Goal: Information Seeking & Learning: Compare options

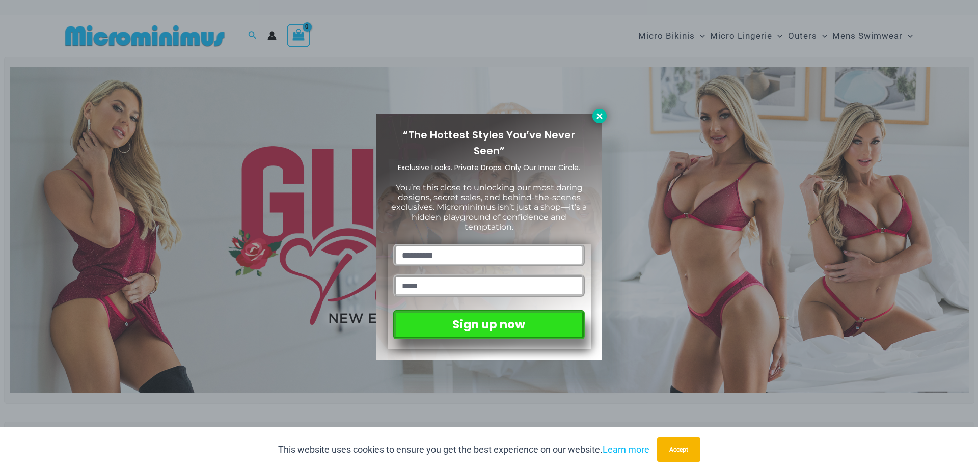
click at [601, 114] on icon at bounding box center [600, 116] width 6 height 6
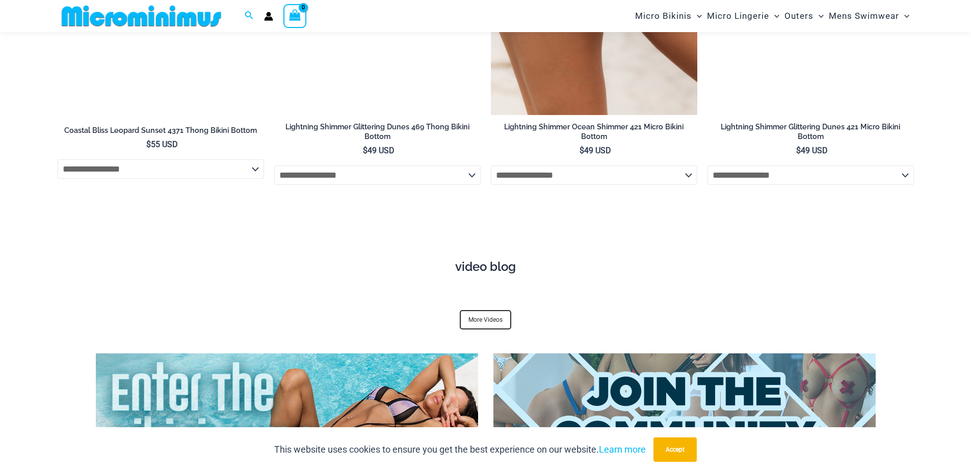
scroll to position [3707, 0]
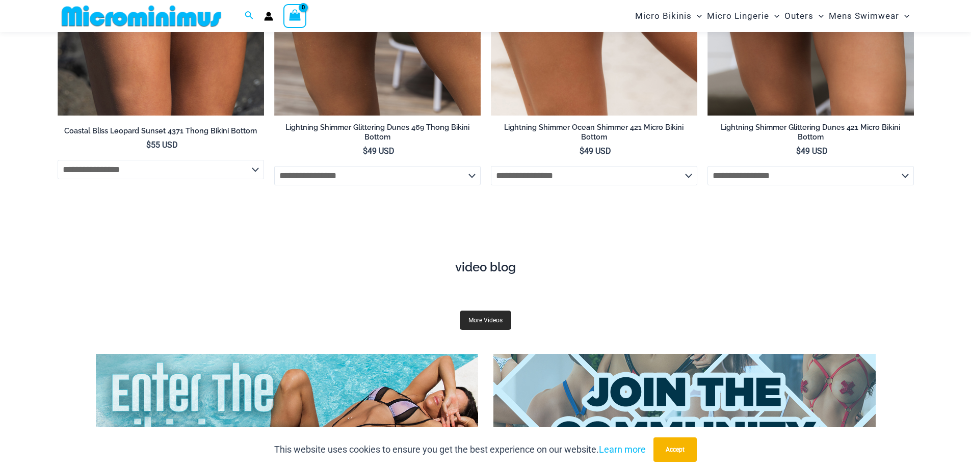
click at [490, 311] on link "More Videos" at bounding box center [485, 320] width 51 height 19
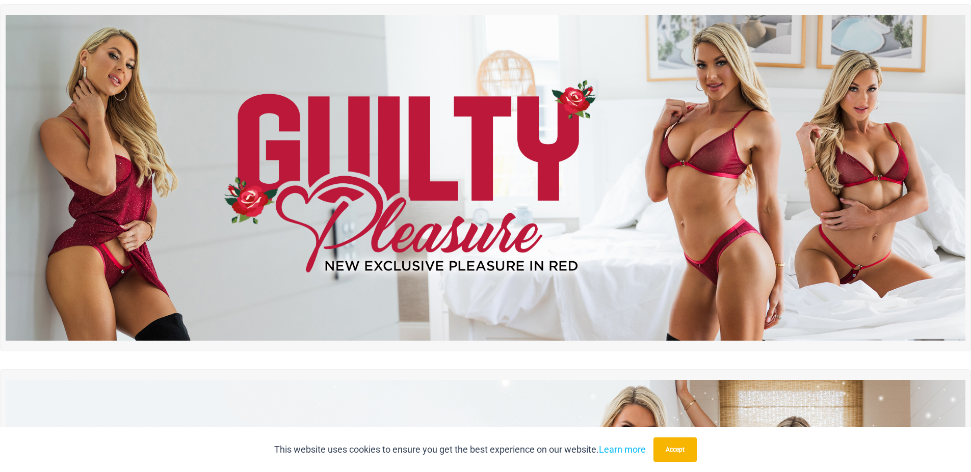
scroll to position [0, 0]
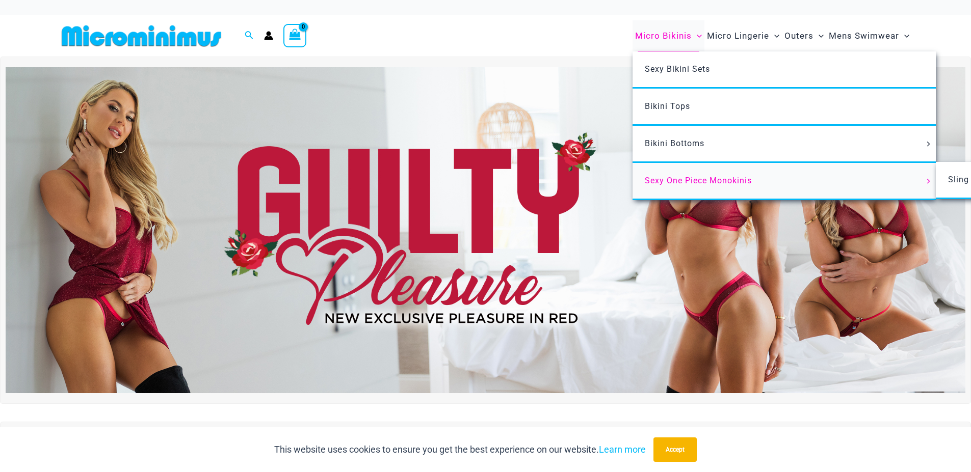
click at [862, 182] on link "Sexy One Piece Monokinis" at bounding box center [783, 181] width 303 height 37
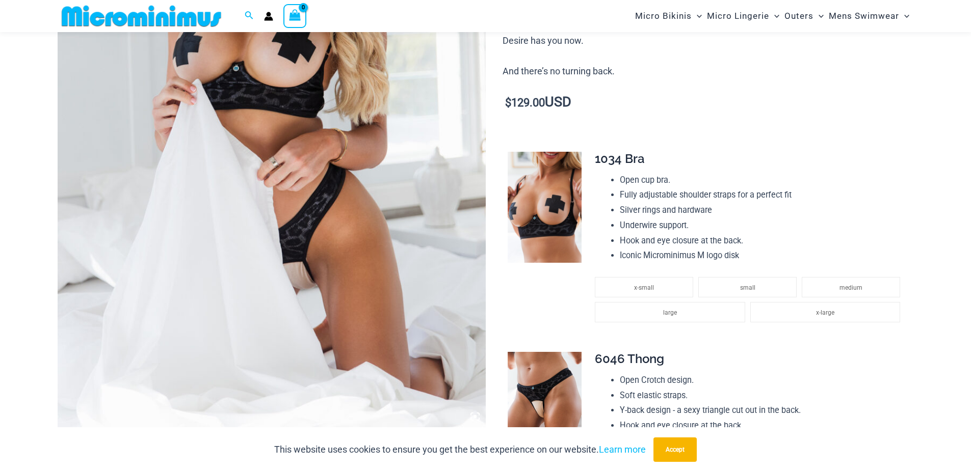
scroll to position [297, 0]
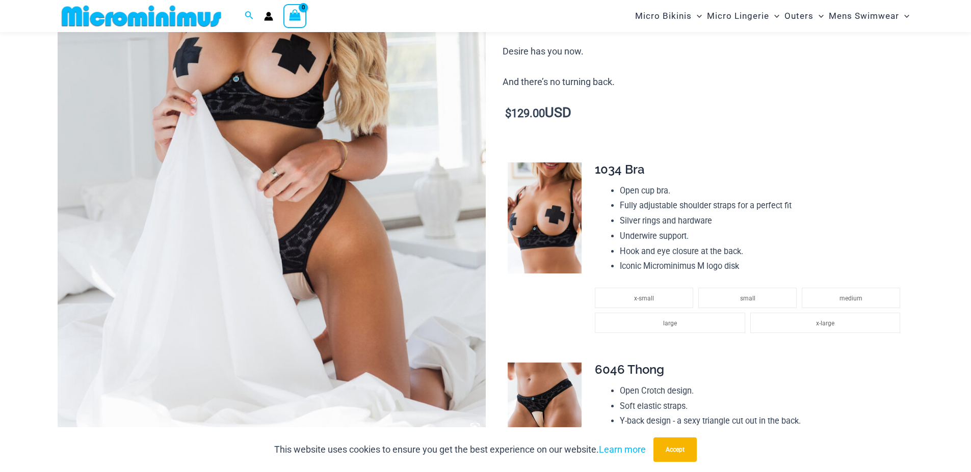
click at [353, 143] on img at bounding box center [272, 117] width 428 height 642
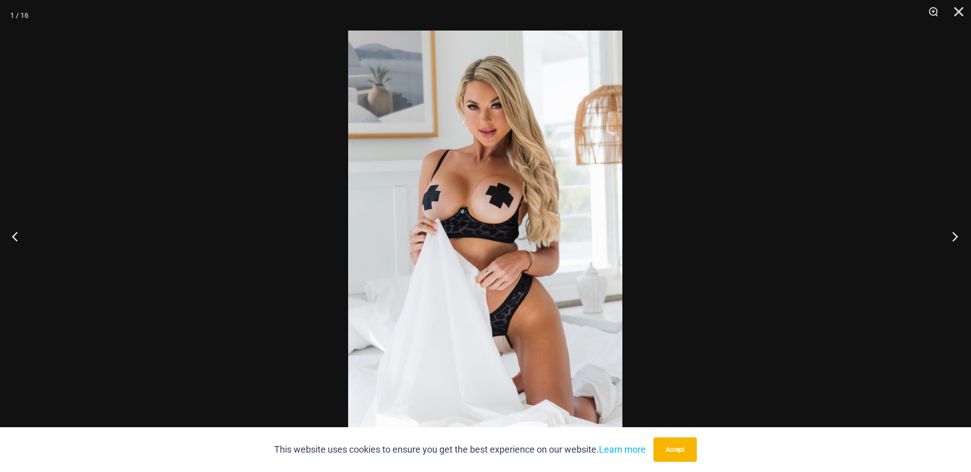
click at [956, 233] on button "Next" at bounding box center [951, 236] width 38 height 51
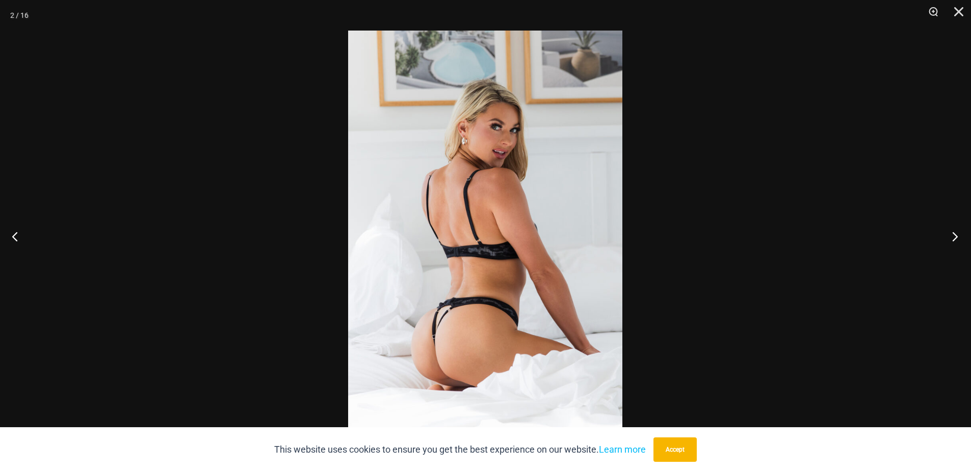
click at [957, 233] on button "Next" at bounding box center [951, 236] width 38 height 51
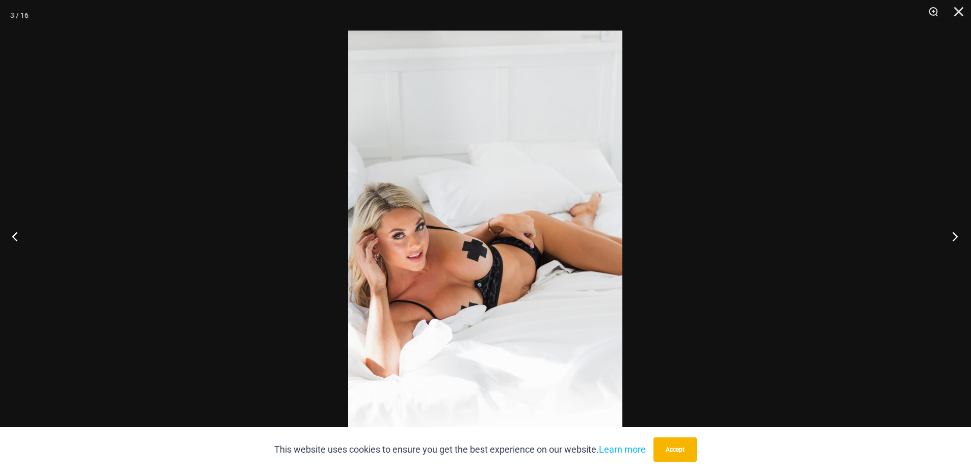
click at [957, 233] on button "Next" at bounding box center [951, 236] width 38 height 51
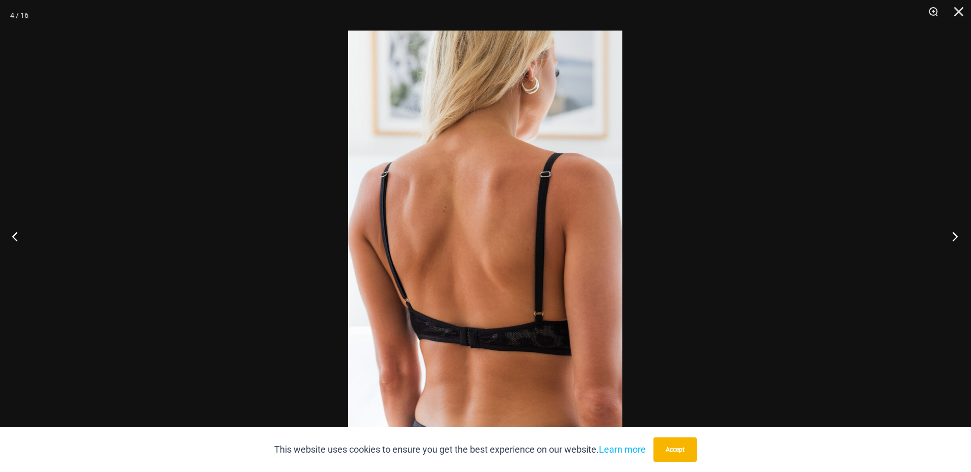
click at [957, 233] on button "Next" at bounding box center [951, 236] width 38 height 51
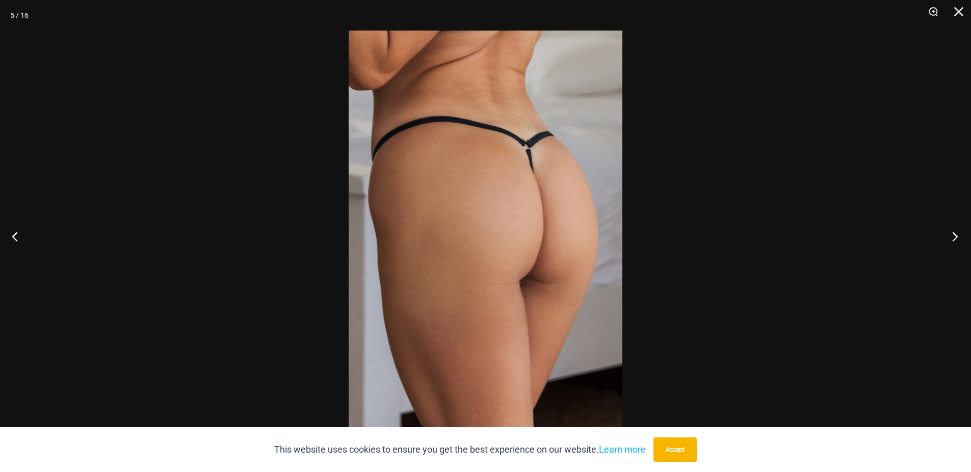
click at [957, 233] on button "Next" at bounding box center [951, 236] width 38 height 51
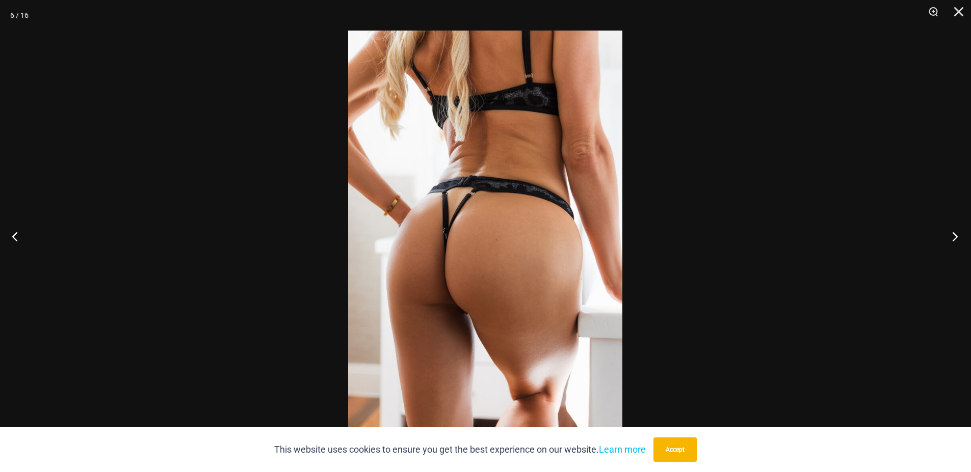
click at [957, 233] on button "Next" at bounding box center [951, 236] width 38 height 51
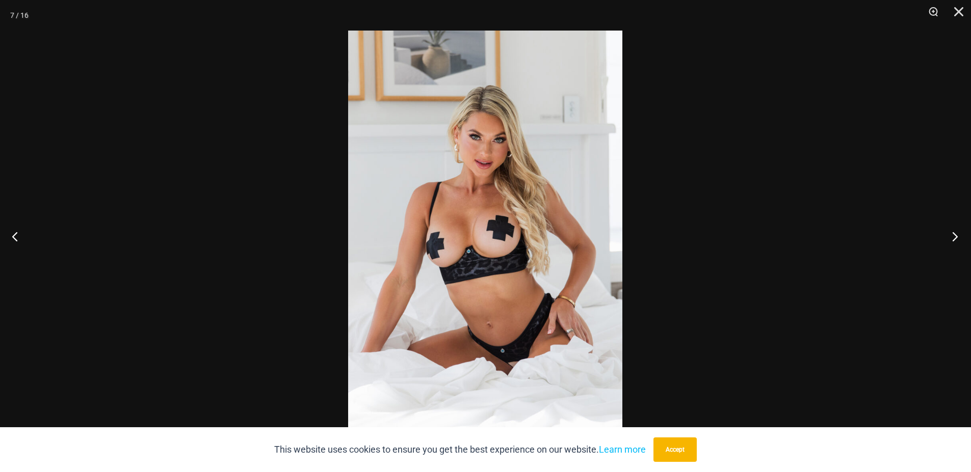
click at [957, 233] on button "Next" at bounding box center [951, 236] width 38 height 51
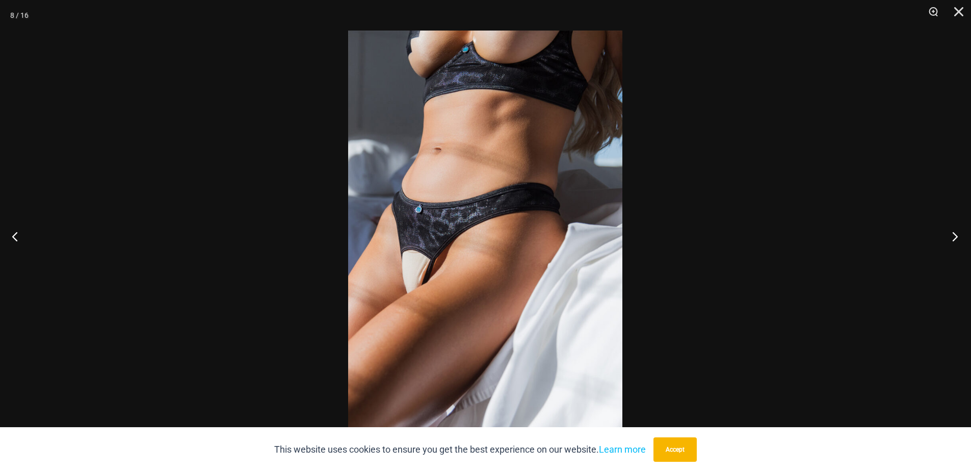
click at [957, 233] on button "Next" at bounding box center [951, 236] width 38 height 51
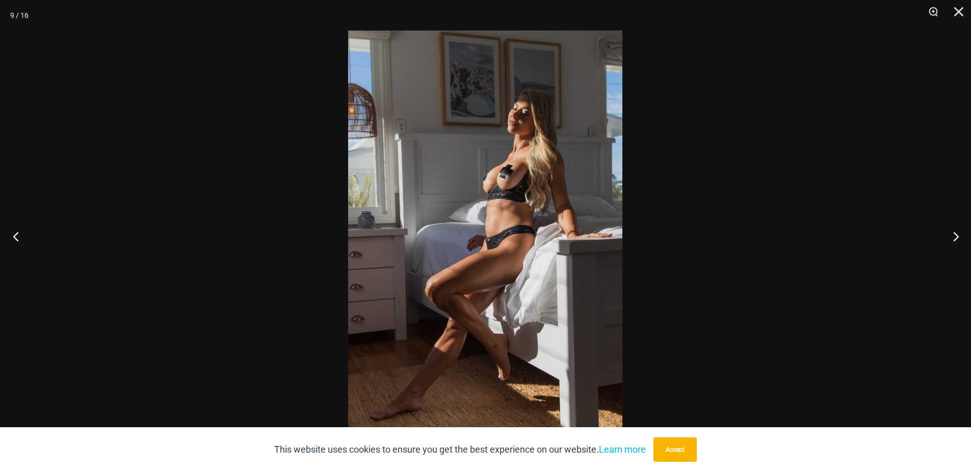
click at [20, 238] on button "Previous" at bounding box center [19, 236] width 38 height 51
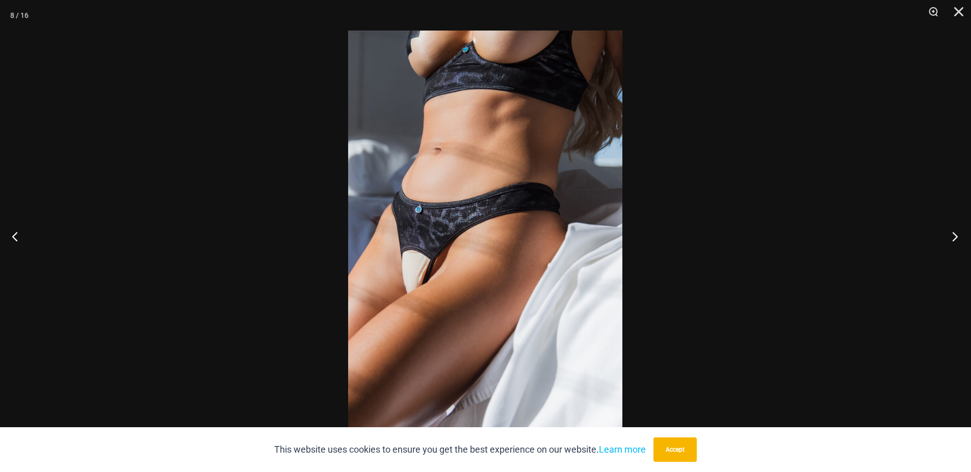
click at [955, 239] on button "Next" at bounding box center [951, 236] width 38 height 51
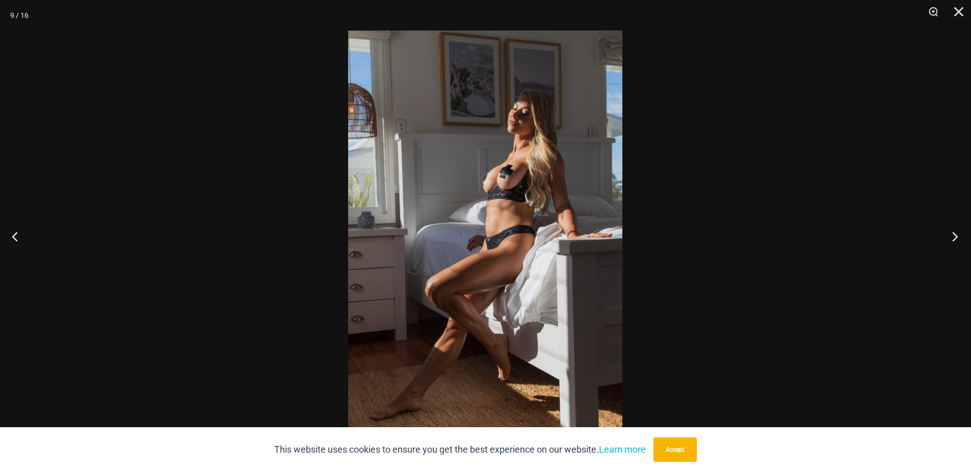
click at [955, 239] on button "Next" at bounding box center [951, 236] width 38 height 51
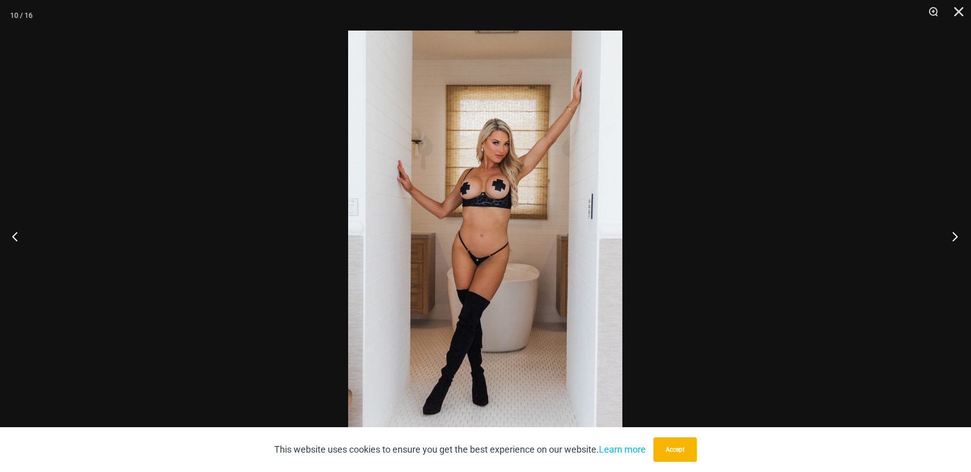
click at [955, 239] on button "Next" at bounding box center [951, 236] width 38 height 51
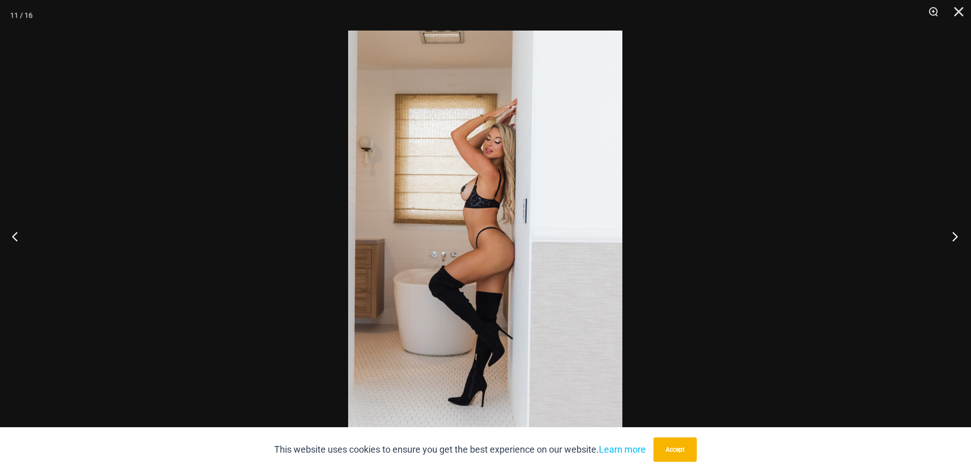
click at [955, 239] on button "Next" at bounding box center [951, 236] width 38 height 51
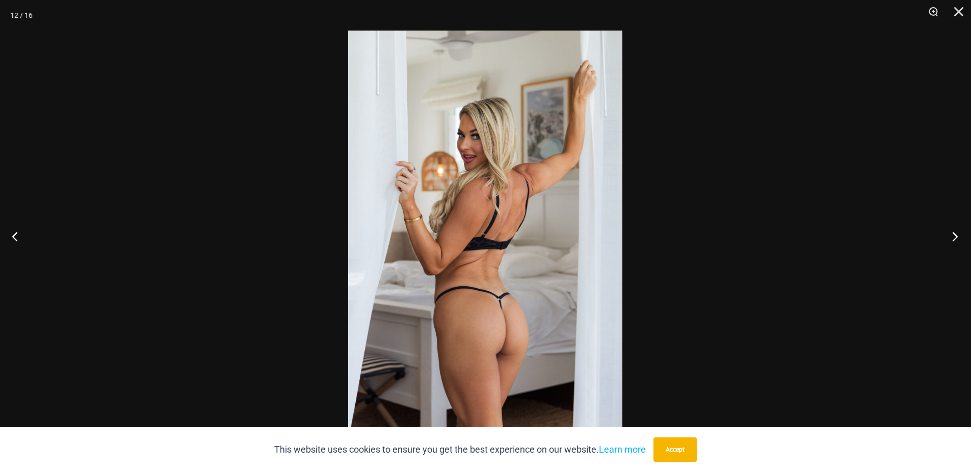
click at [955, 239] on button "Next" at bounding box center [951, 236] width 38 height 51
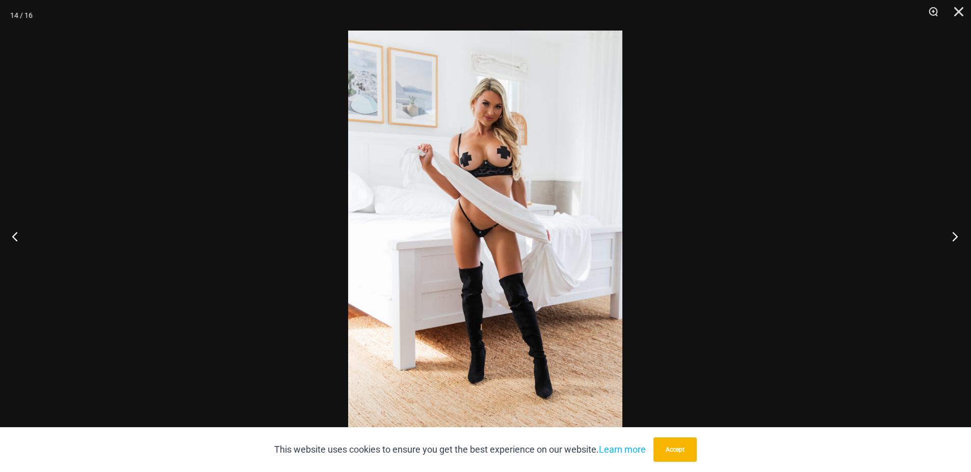
click at [955, 239] on button "Next" at bounding box center [951, 236] width 38 height 51
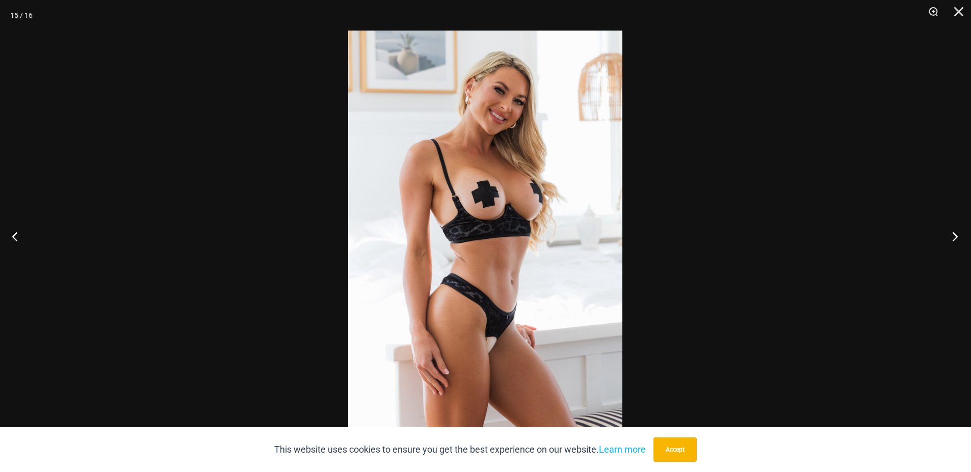
click at [955, 239] on button "Next" at bounding box center [951, 236] width 38 height 51
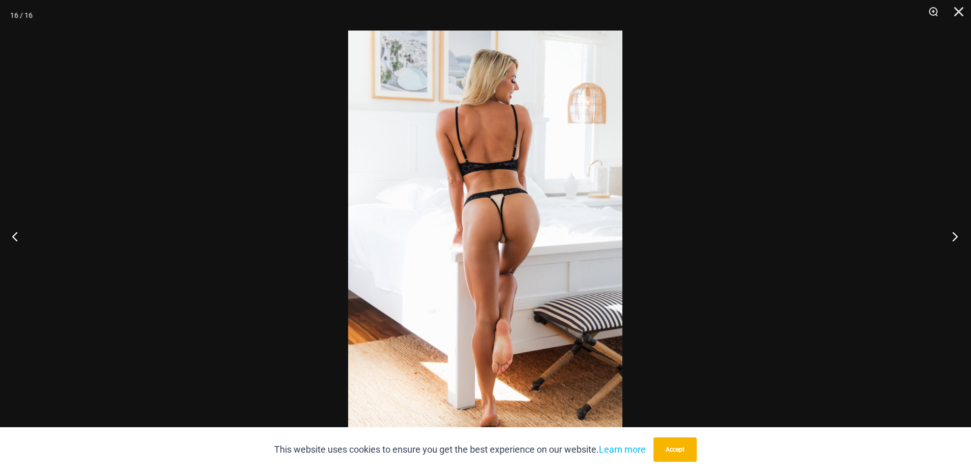
click at [955, 239] on button "Next" at bounding box center [951, 236] width 38 height 51
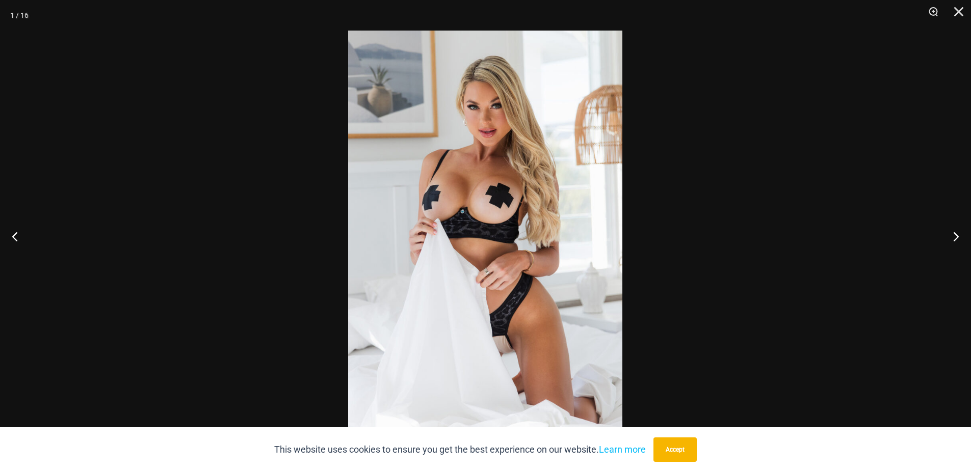
click at [761, 242] on div at bounding box center [485, 236] width 971 height 472
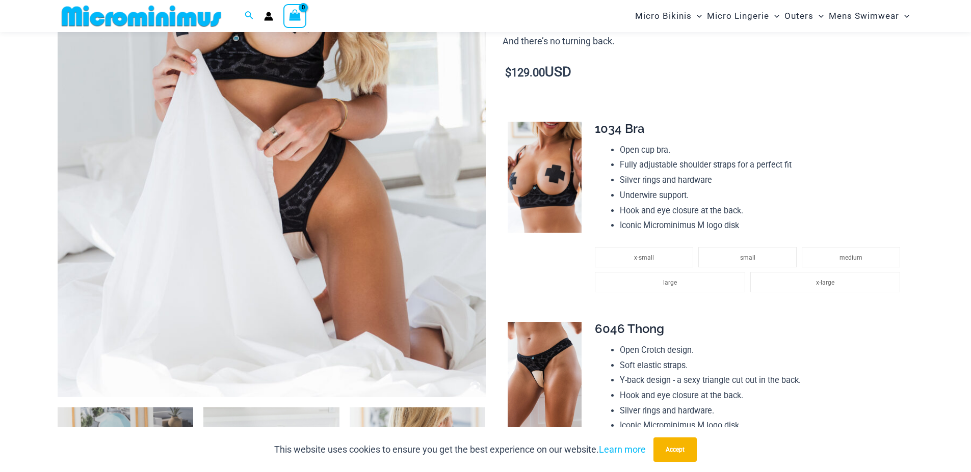
scroll to position [358, 0]
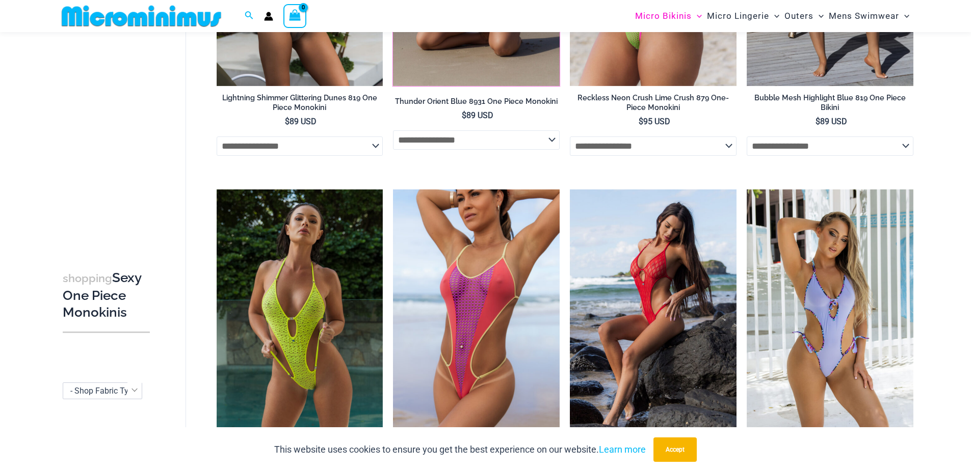
scroll to position [2020, 0]
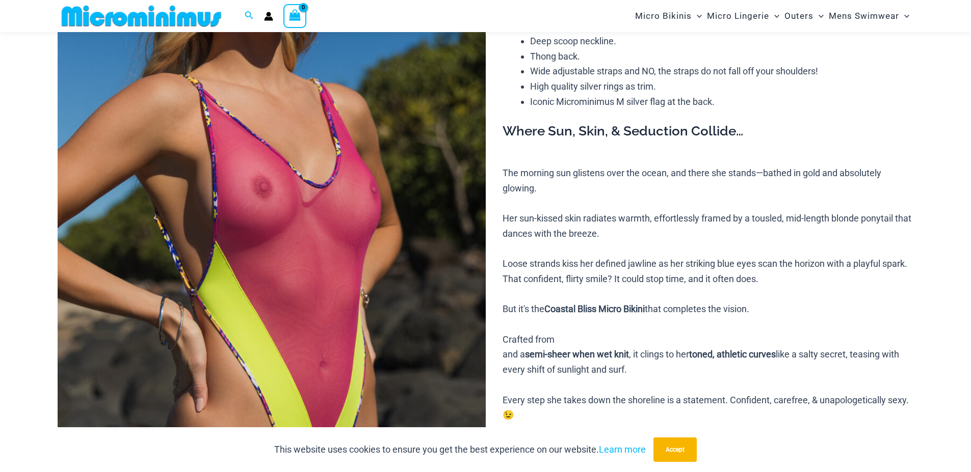
scroll to position [174, 0]
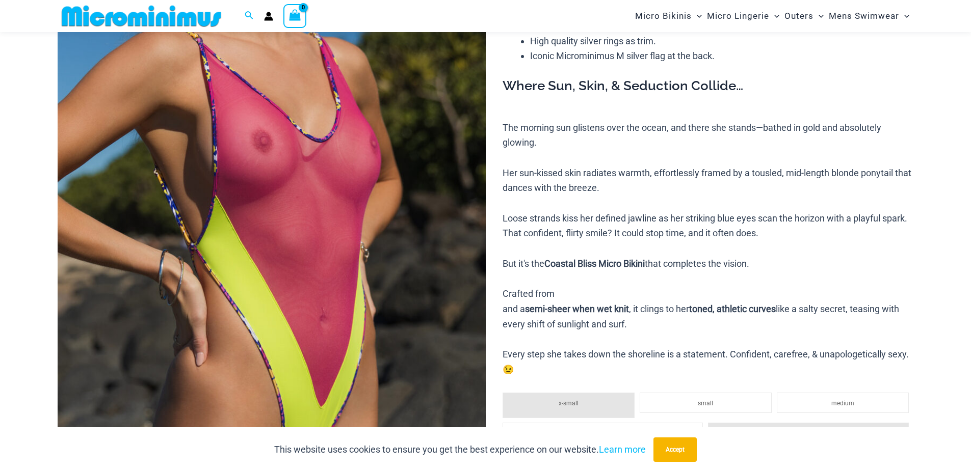
click at [367, 213] on img at bounding box center [272, 240] width 428 height 642
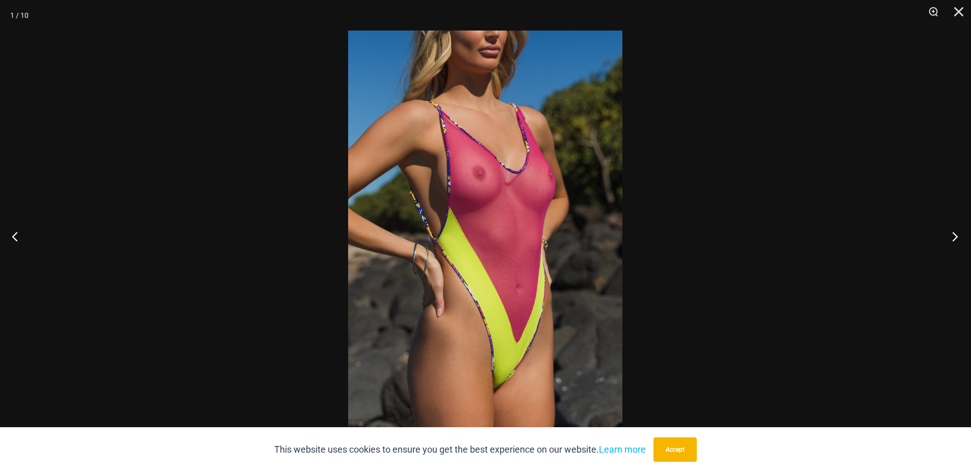
click at [953, 235] on button "Next" at bounding box center [951, 236] width 38 height 51
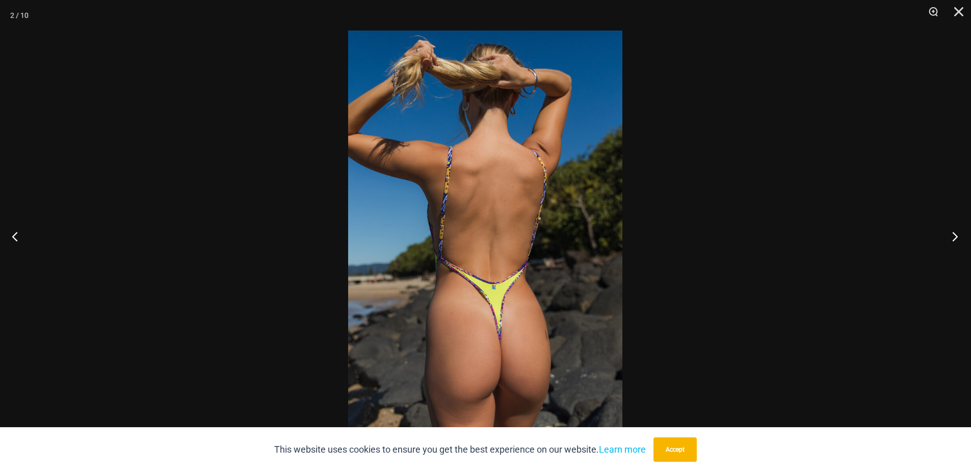
click at [953, 235] on button "Next" at bounding box center [951, 236] width 38 height 51
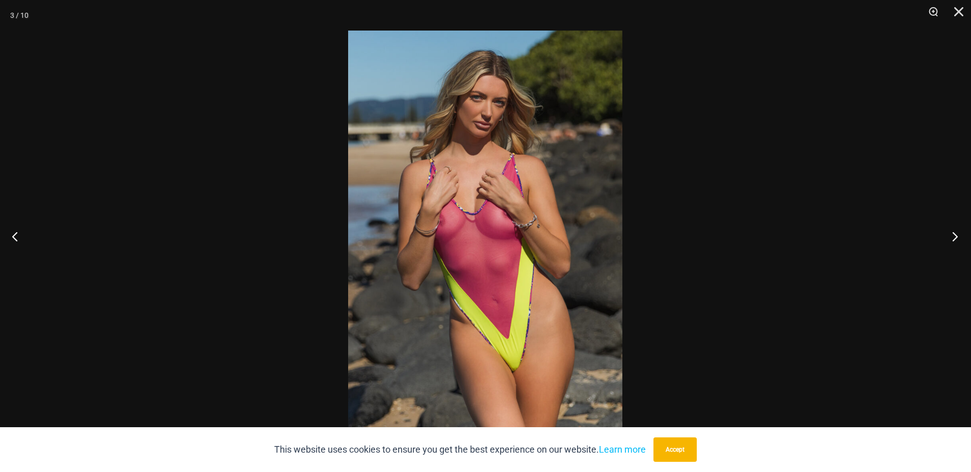
click at [953, 235] on button "Next" at bounding box center [951, 236] width 38 height 51
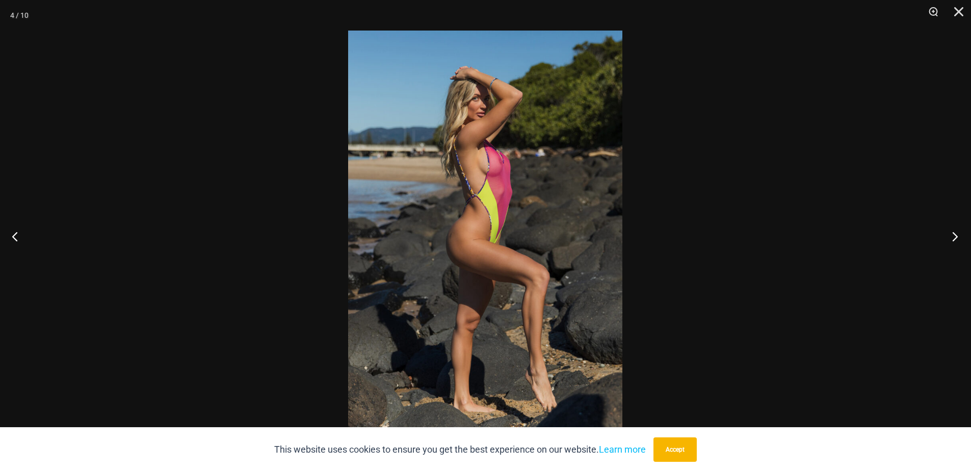
click at [953, 235] on button "Next" at bounding box center [951, 236] width 38 height 51
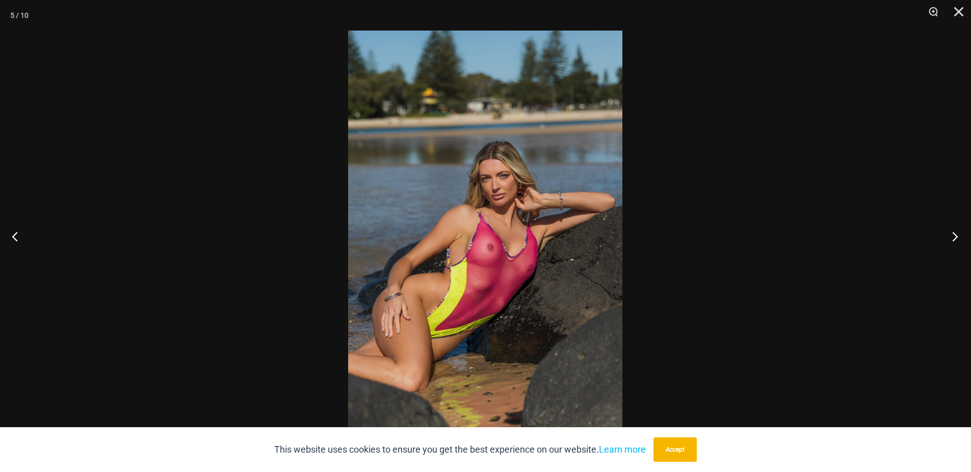
click at [960, 237] on button "Next" at bounding box center [951, 236] width 38 height 51
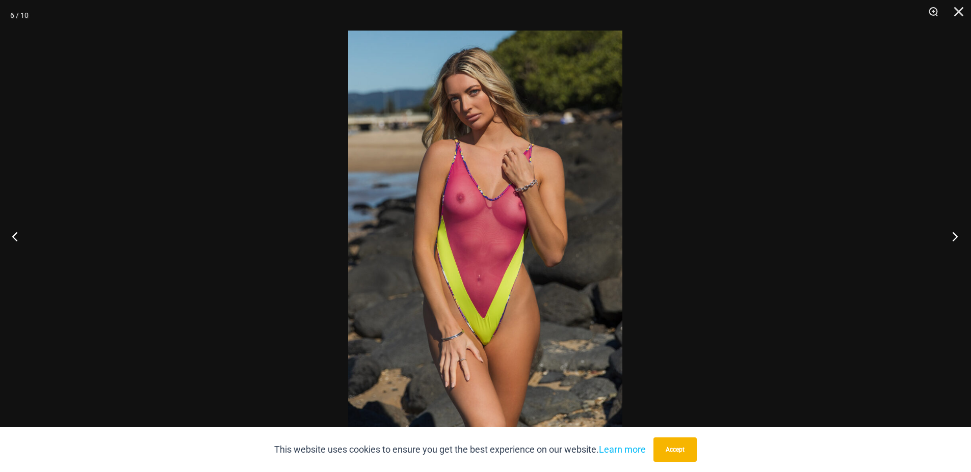
click at [962, 234] on button "Next" at bounding box center [951, 236] width 38 height 51
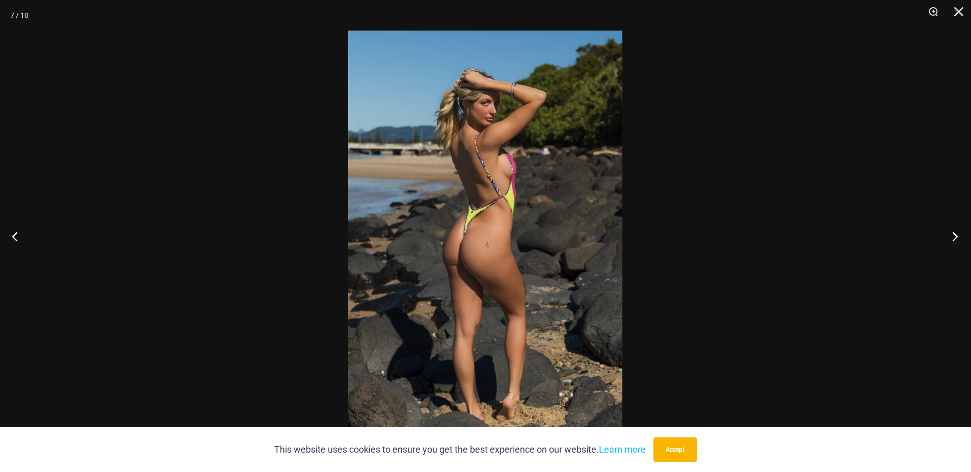
click at [962, 234] on button "Next" at bounding box center [951, 236] width 38 height 51
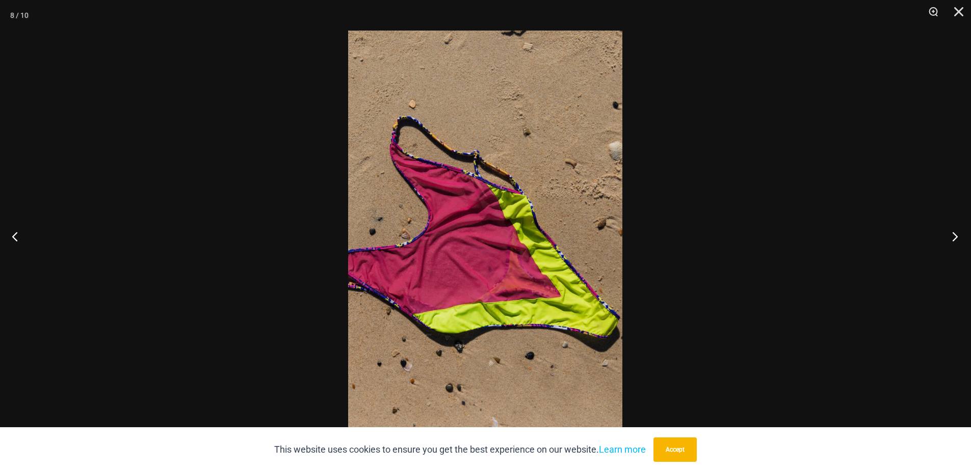
click at [962, 234] on button "Next" at bounding box center [951, 236] width 38 height 51
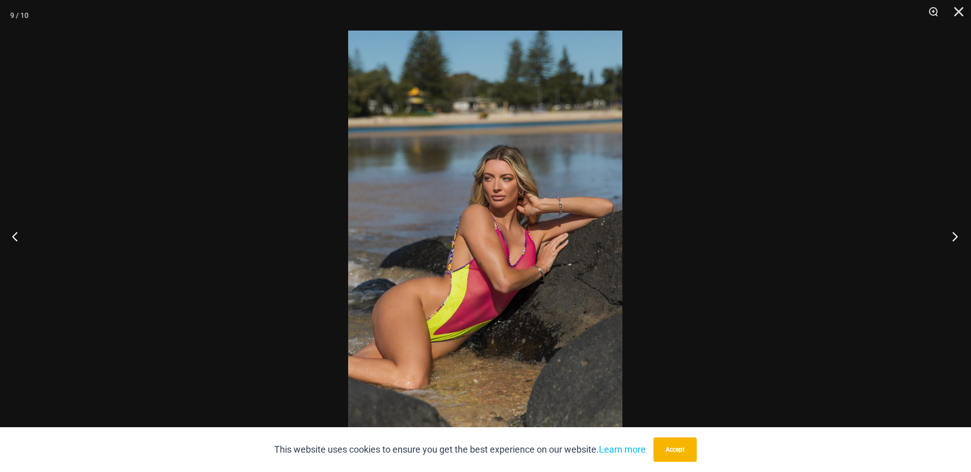
click at [962, 234] on button "Next" at bounding box center [951, 236] width 38 height 51
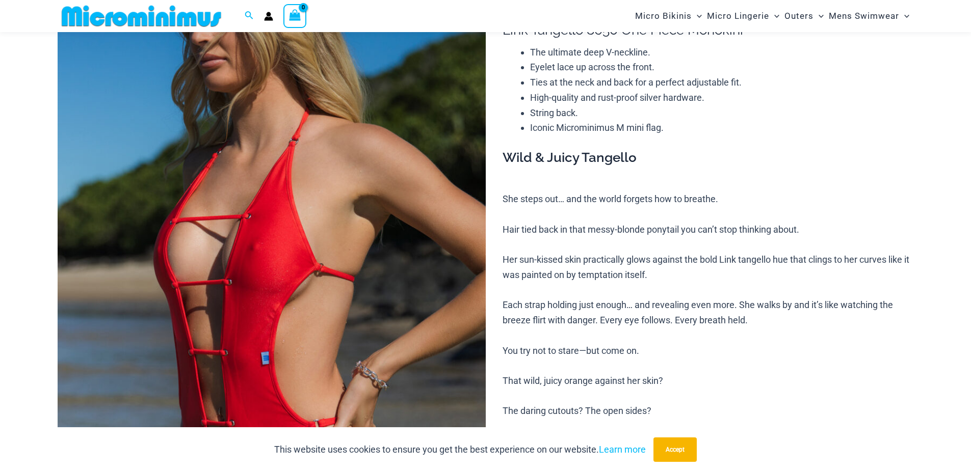
scroll to position [235, 0]
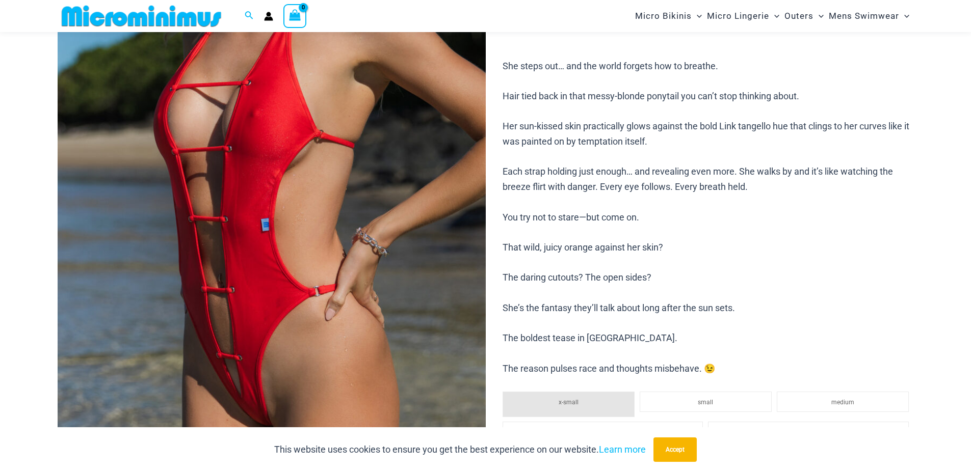
click at [346, 217] on img at bounding box center [272, 178] width 428 height 642
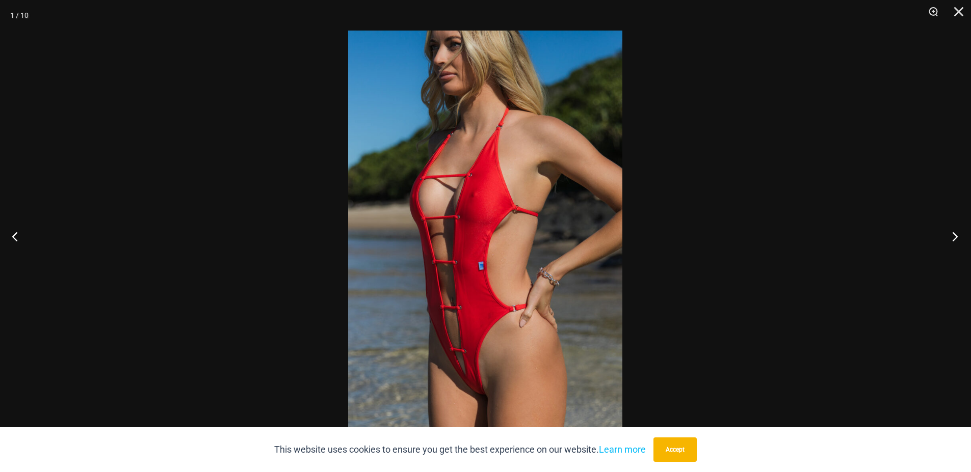
click at [958, 237] on button "Next" at bounding box center [951, 236] width 38 height 51
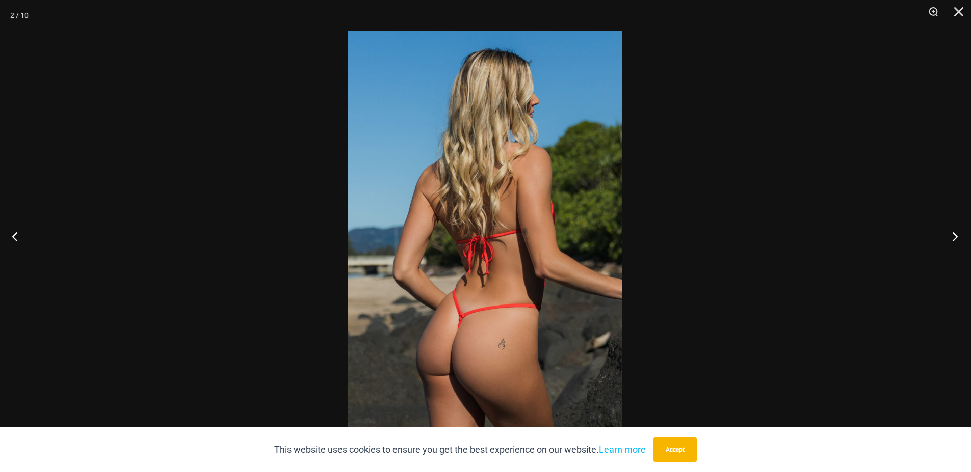
click at [958, 237] on button "Next" at bounding box center [951, 236] width 38 height 51
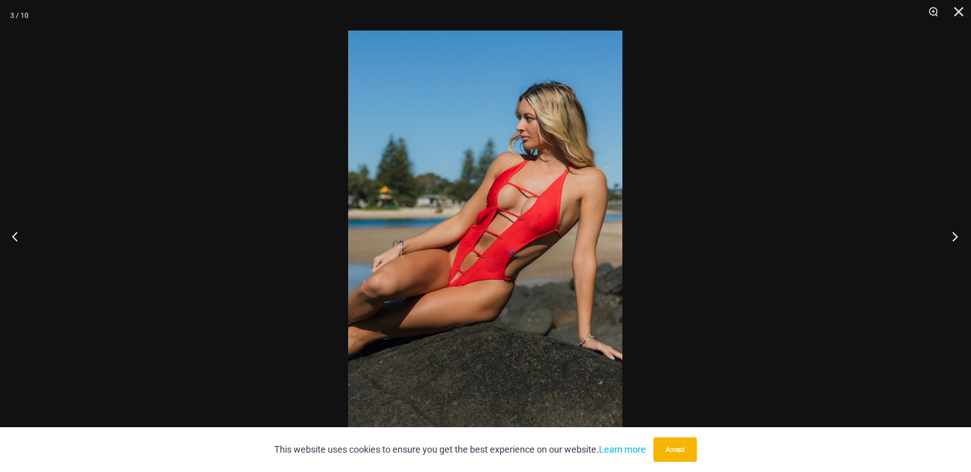
click at [958, 237] on button "Next" at bounding box center [951, 236] width 38 height 51
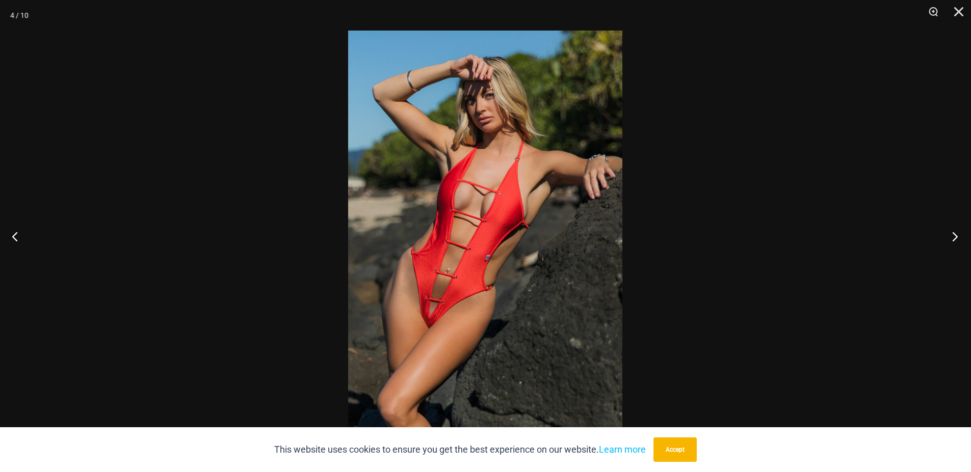
click at [961, 232] on button "Next" at bounding box center [951, 236] width 38 height 51
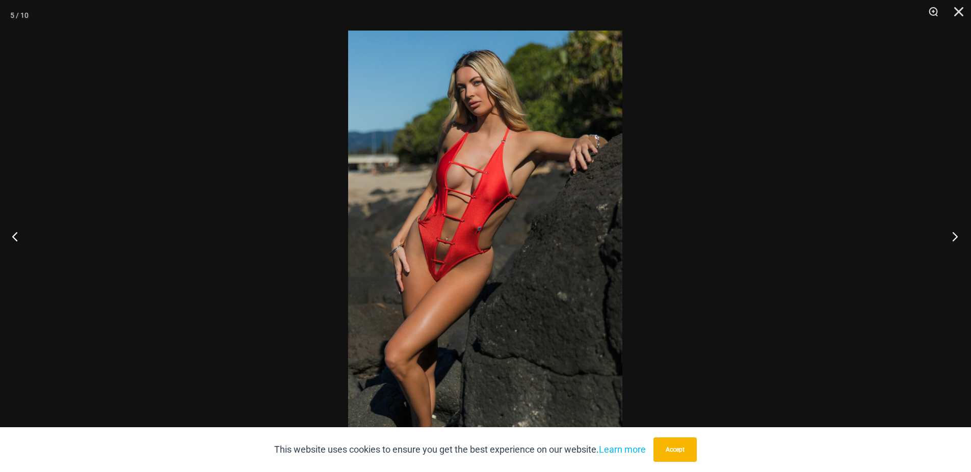
click at [958, 230] on button "Next" at bounding box center [951, 236] width 38 height 51
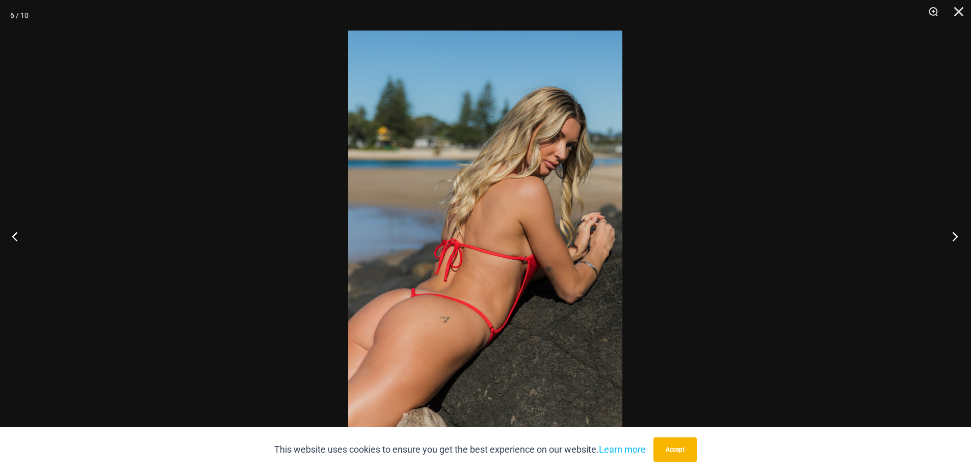
click at [958, 230] on button "Next" at bounding box center [951, 236] width 38 height 51
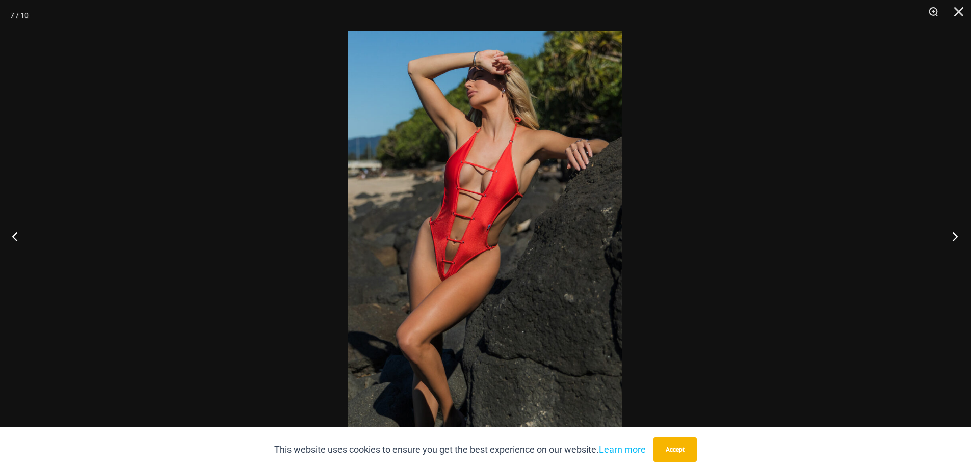
click at [958, 230] on button "Next" at bounding box center [951, 236] width 38 height 51
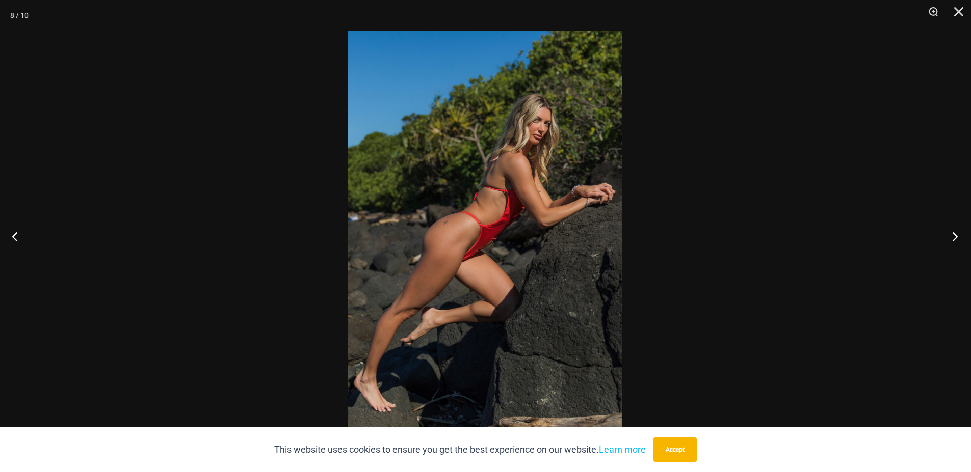
click at [958, 230] on button "Next" at bounding box center [951, 236] width 38 height 51
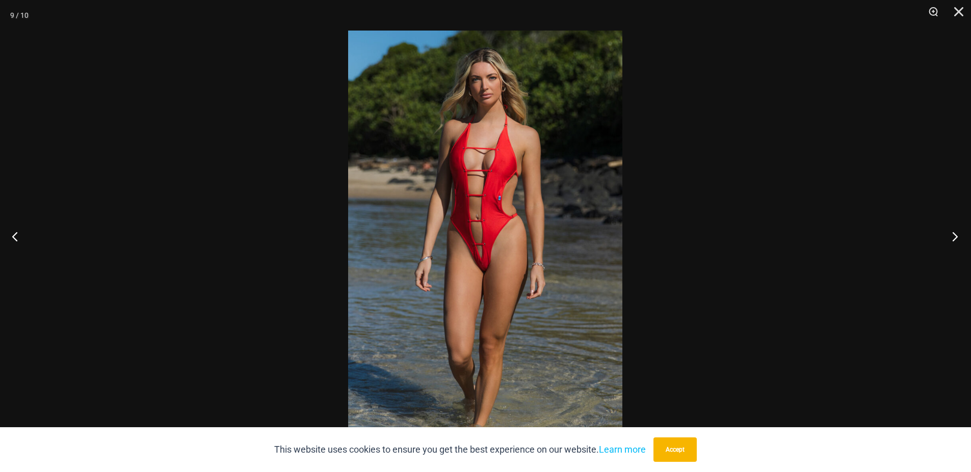
click at [956, 235] on button "Next" at bounding box center [951, 236] width 38 height 51
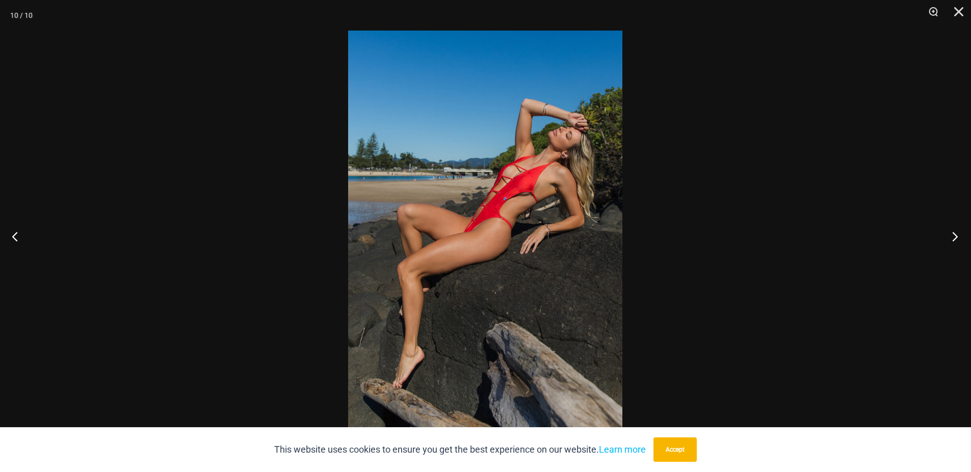
click at [956, 235] on button "Next" at bounding box center [951, 236] width 38 height 51
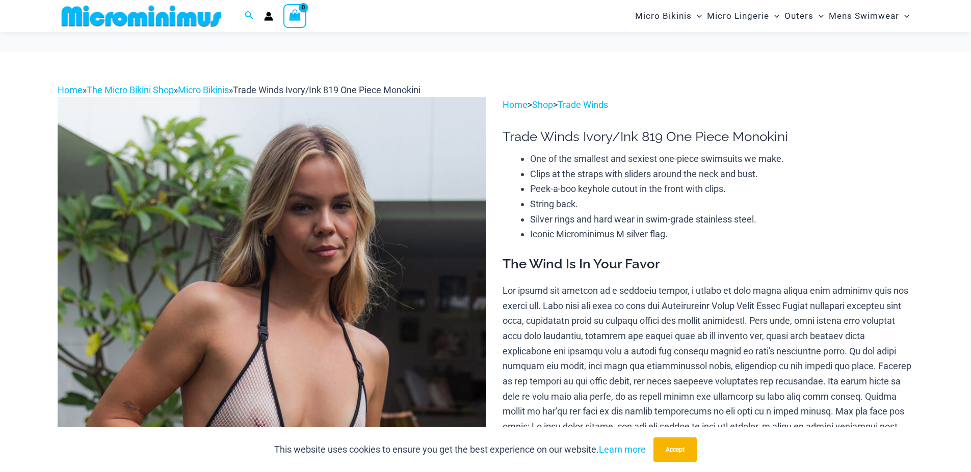
scroll to position [297, 0]
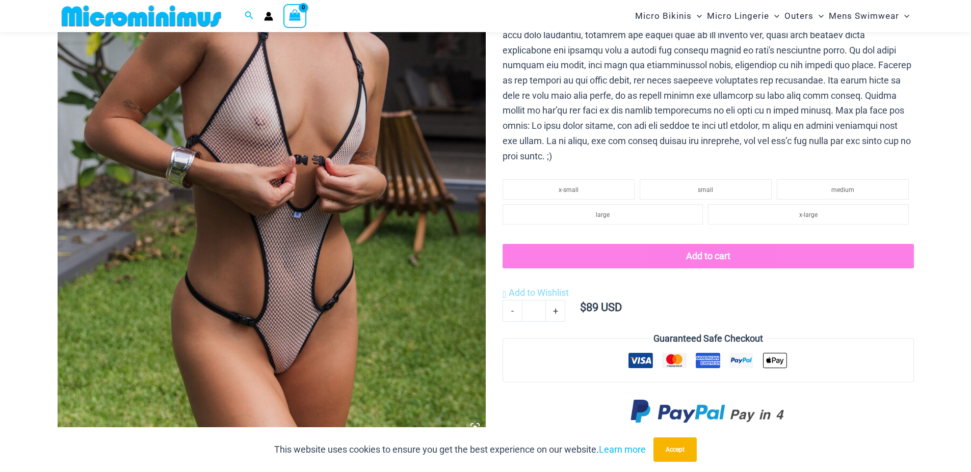
click at [306, 204] on img at bounding box center [272, 117] width 428 height 642
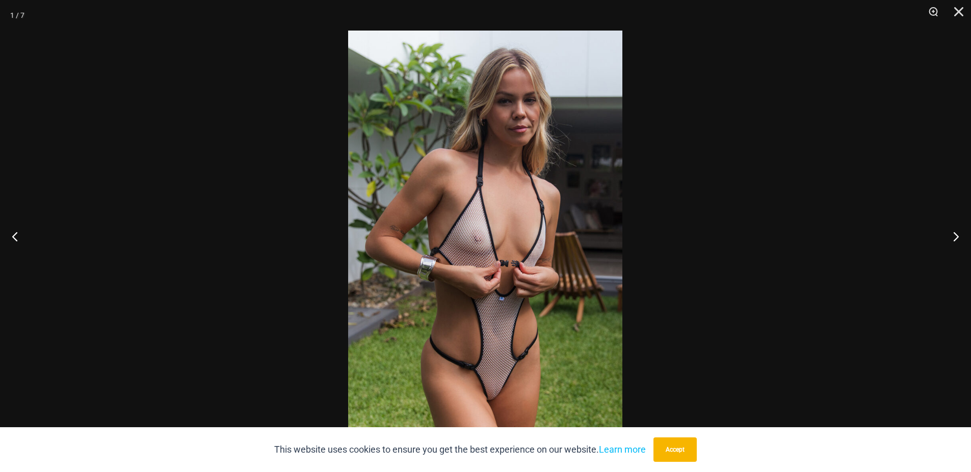
drag, startPoint x: 686, startPoint y: 448, endPoint x: 782, endPoint y: 436, distance: 97.1
click at [686, 448] on button "Accept" at bounding box center [674, 450] width 43 height 24
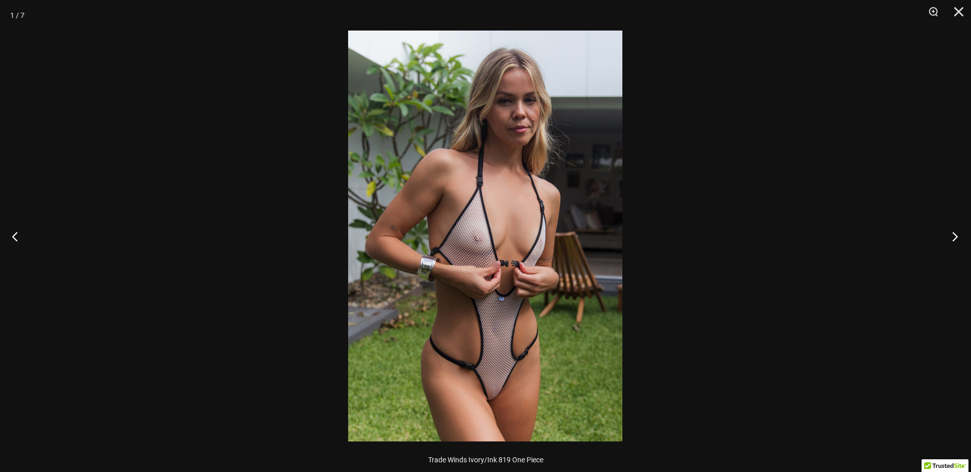
click at [953, 246] on button "Next" at bounding box center [951, 236] width 38 height 51
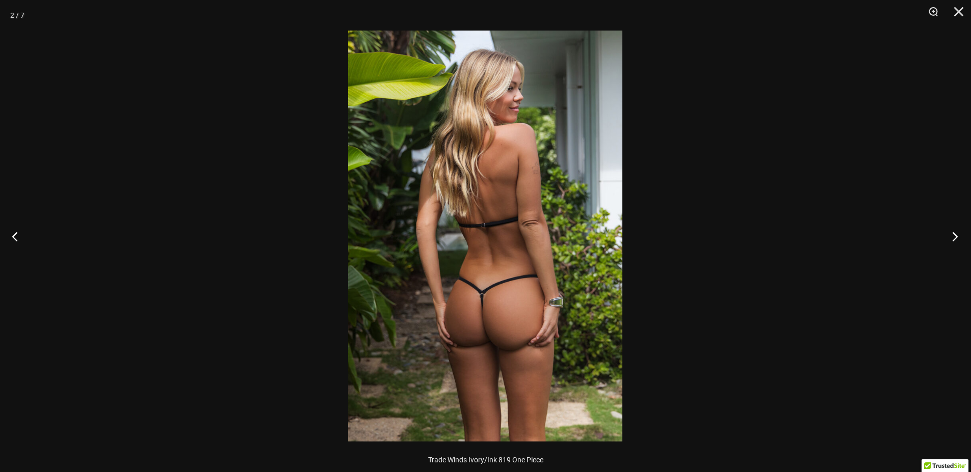
click at [953, 246] on button "Next" at bounding box center [951, 236] width 38 height 51
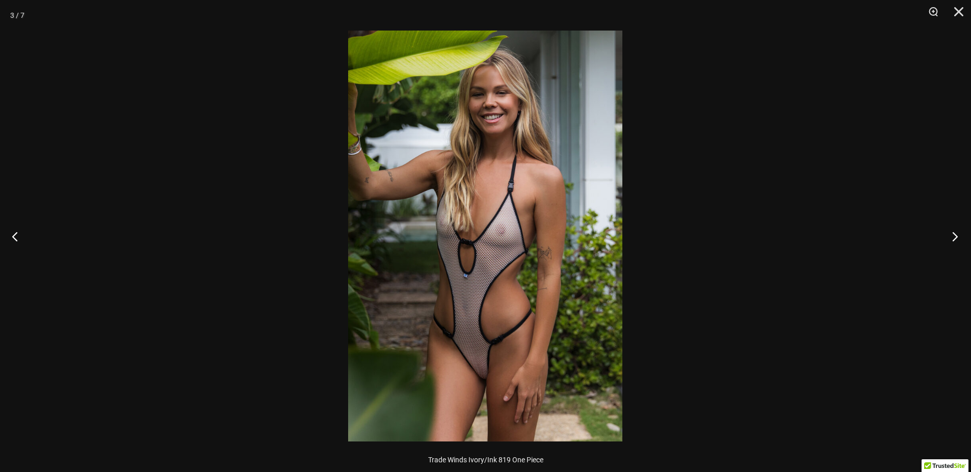
click at [954, 246] on button "Next" at bounding box center [951, 236] width 38 height 51
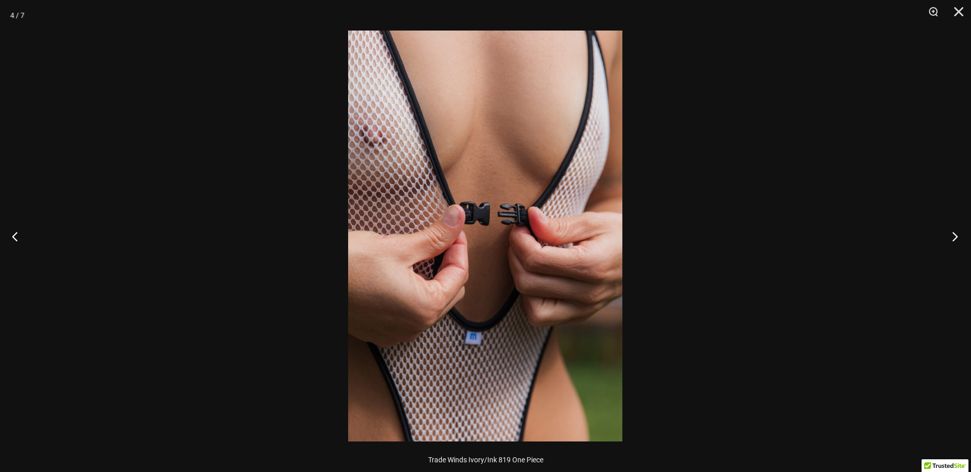
click at [953, 235] on button "Next" at bounding box center [951, 236] width 38 height 51
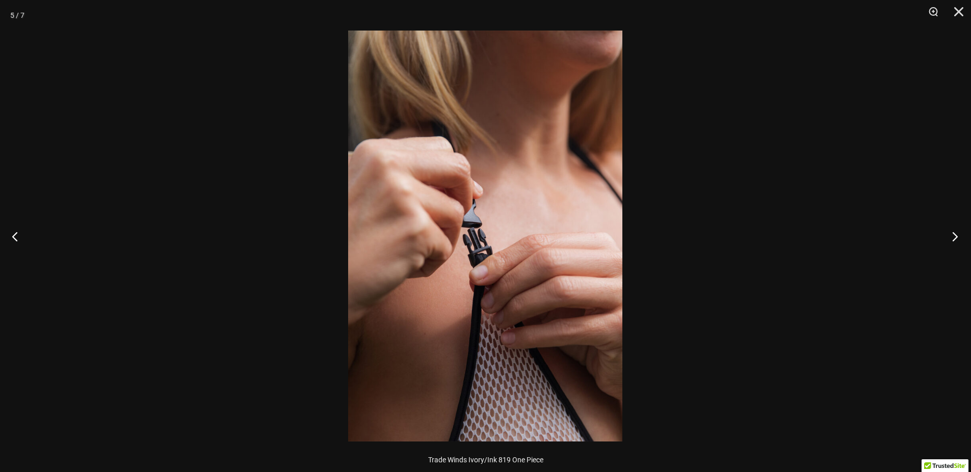
click at [953, 235] on button "Next" at bounding box center [951, 236] width 38 height 51
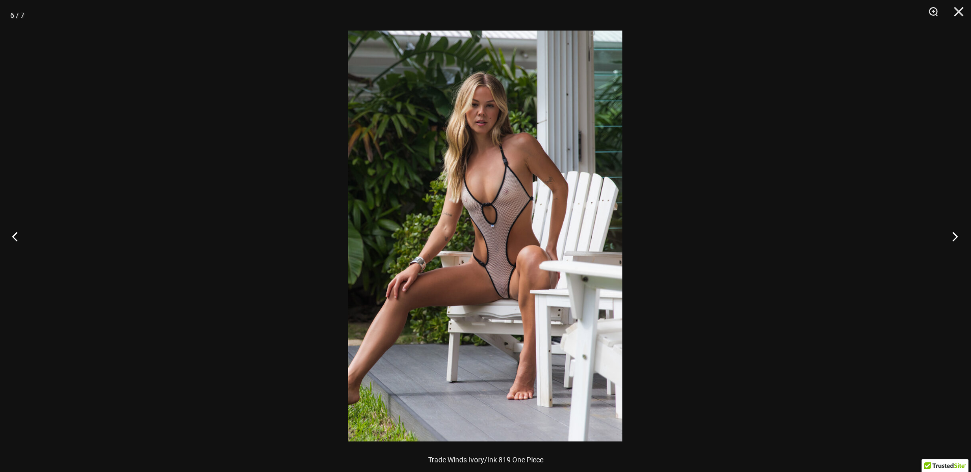
click at [956, 239] on button "Next" at bounding box center [951, 236] width 38 height 51
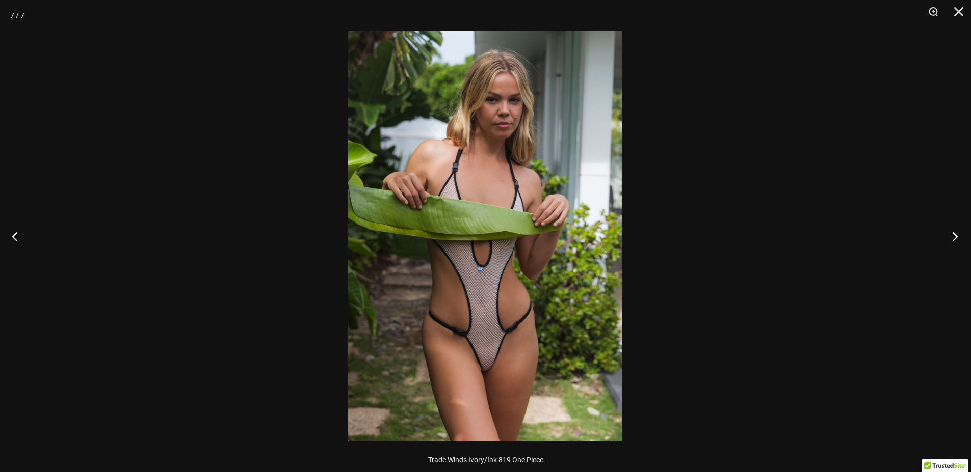
click at [956, 239] on button "Next" at bounding box center [951, 236] width 38 height 51
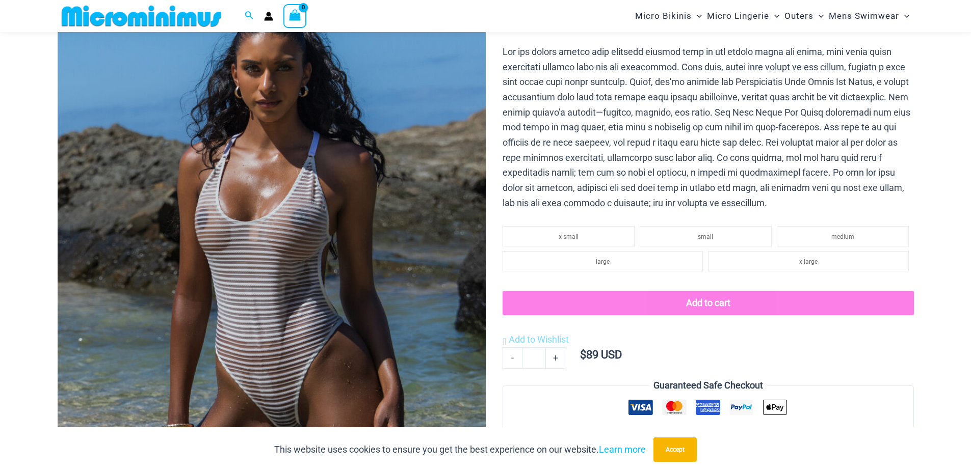
scroll to position [174, 0]
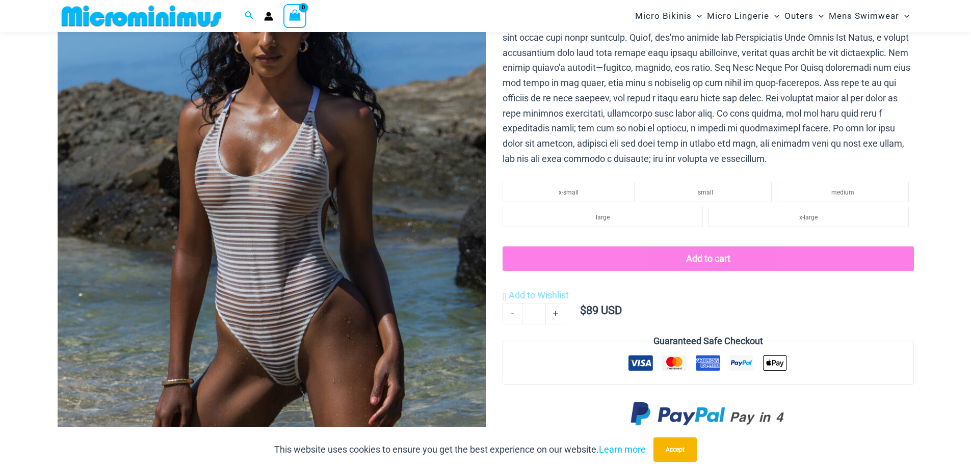
click at [316, 211] on img at bounding box center [272, 239] width 428 height 642
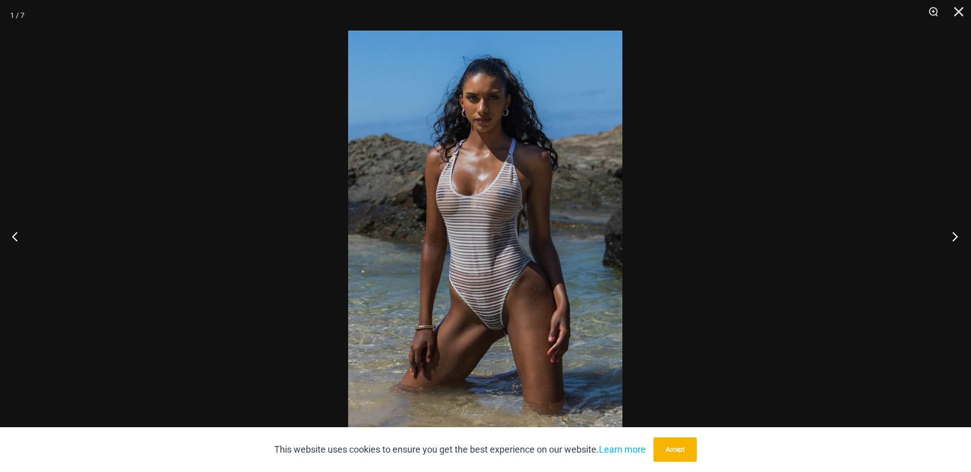
click at [953, 239] on button "Next" at bounding box center [951, 236] width 38 height 51
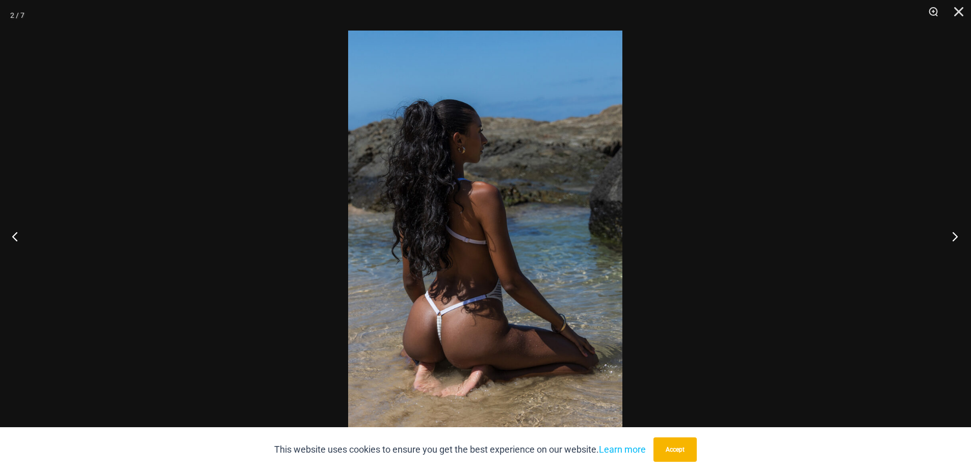
click at [953, 239] on button "Next" at bounding box center [951, 236] width 38 height 51
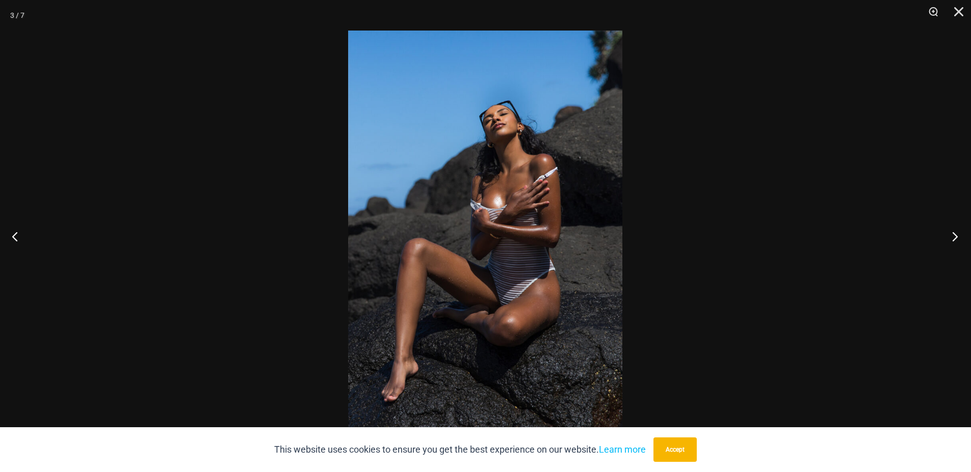
click at [953, 239] on button "Next" at bounding box center [951, 236] width 38 height 51
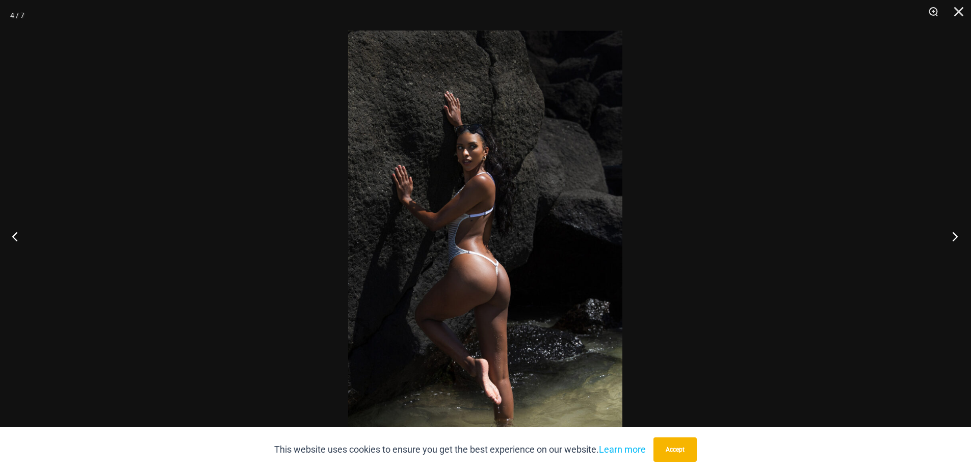
click at [953, 239] on button "Next" at bounding box center [951, 236] width 38 height 51
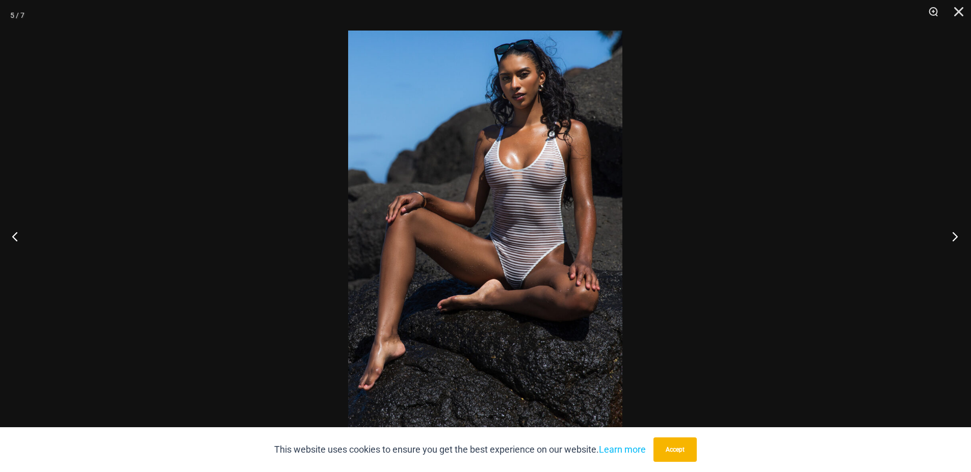
click at [956, 244] on button "Next" at bounding box center [951, 236] width 38 height 51
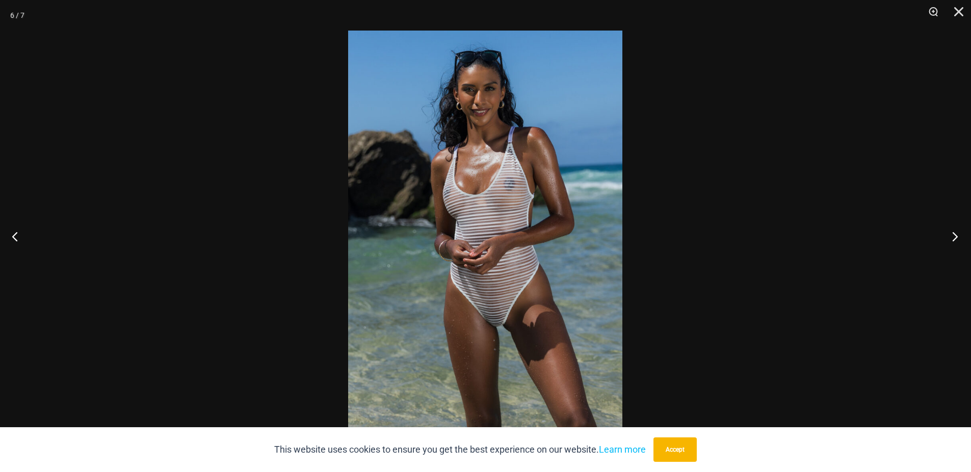
click at [959, 236] on button "Next" at bounding box center [951, 236] width 38 height 51
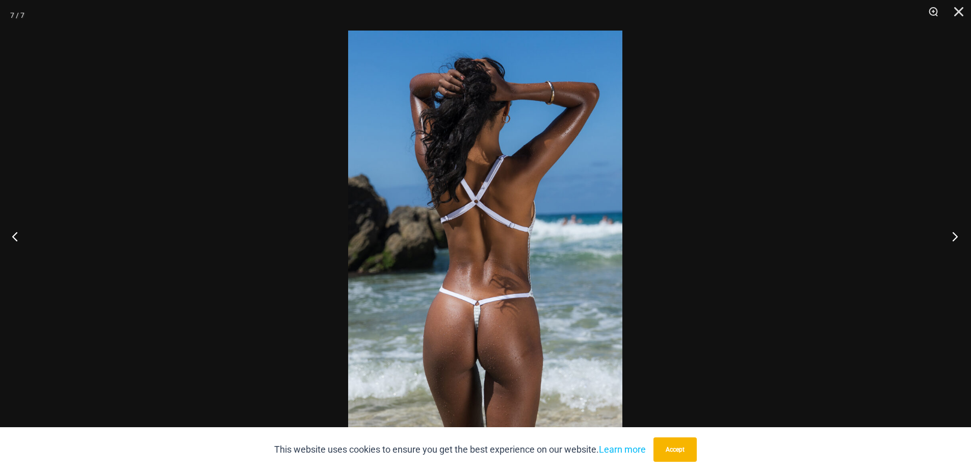
click at [959, 236] on button "Next" at bounding box center [951, 236] width 38 height 51
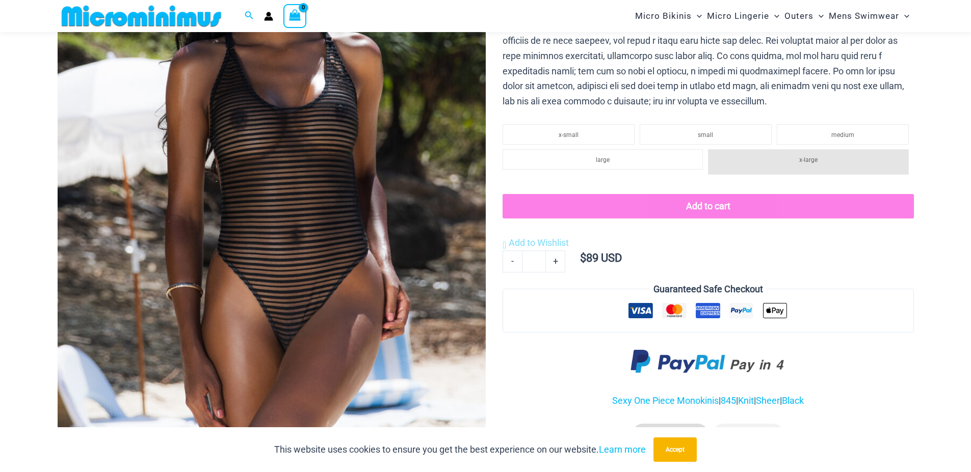
scroll to position [235, 0]
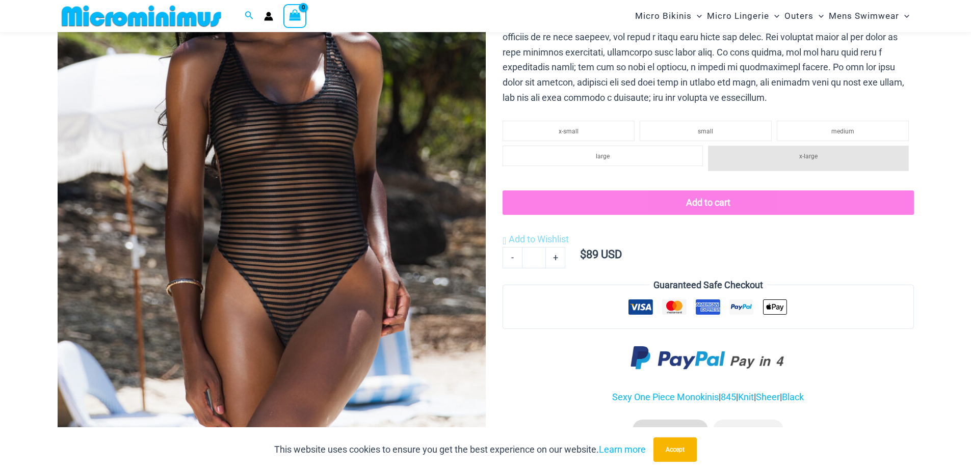
click at [327, 202] on img at bounding box center [272, 178] width 428 height 642
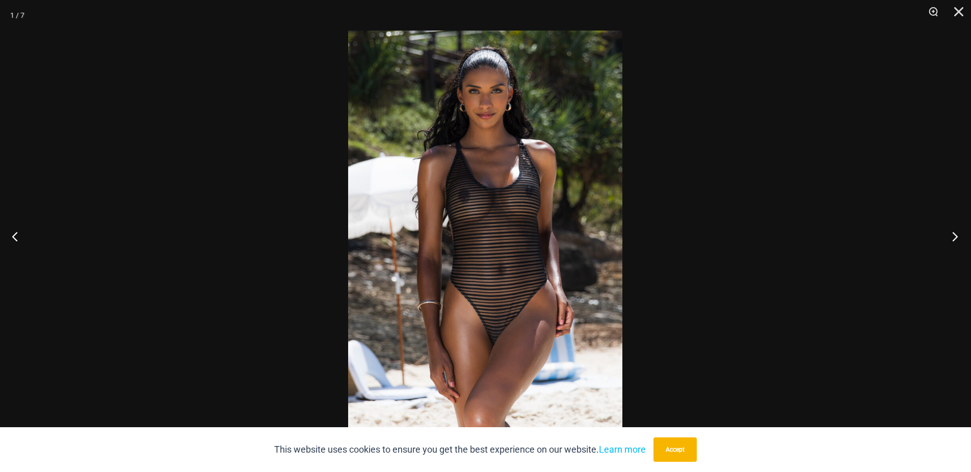
click at [958, 239] on button "Next" at bounding box center [951, 236] width 38 height 51
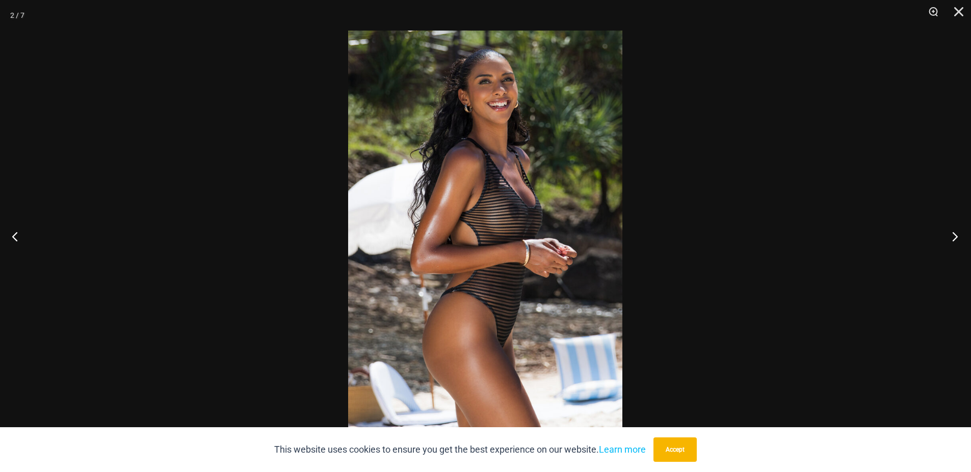
click at [958, 239] on button "Next" at bounding box center [951, 236] width 38 height 51
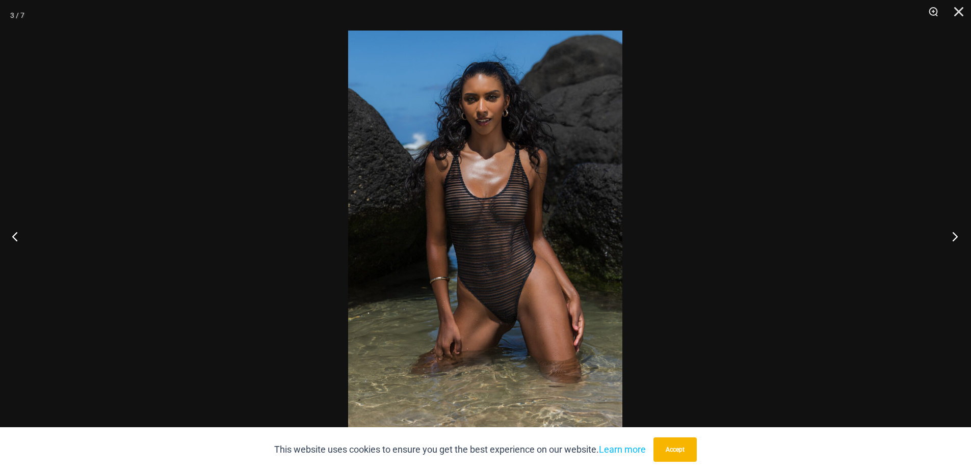
click at [957, 239] on button "Next" at bounding box center [951, 236] width 38 height 51
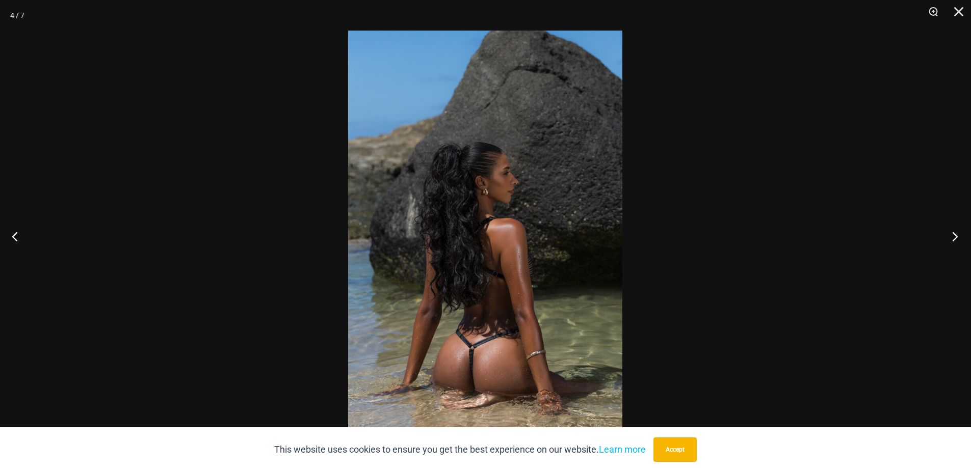
click at [957, 239] on button "Next" at bounding box center [951, 236] width 38 height 51
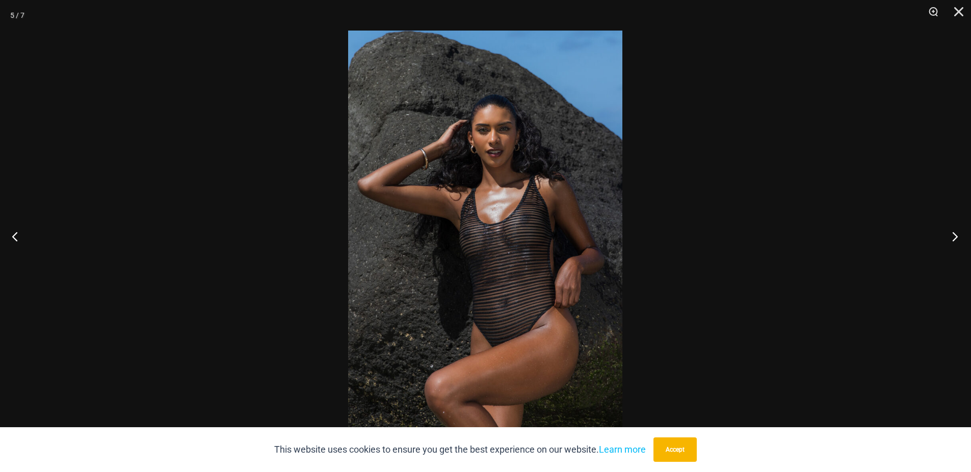
click at [952, 235] on button "Next" at bounding box center [951, 236] width 38 height 51
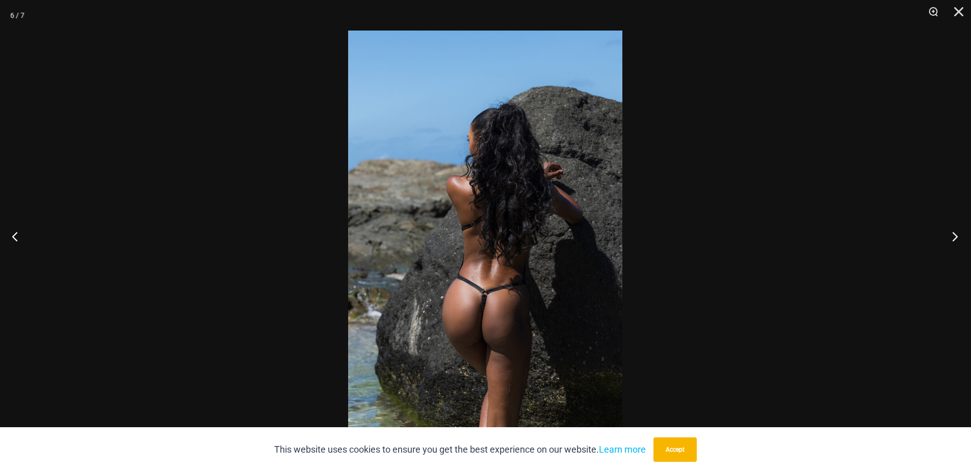
click at [952, 235] on button "Next" at bounding box center [951, 236] width 38 height 51
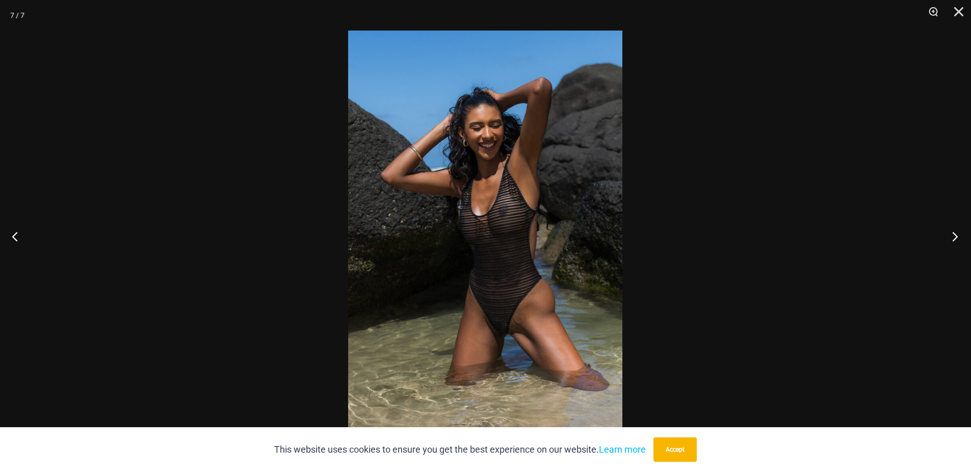
click at [957, 231] on button "Next" at bounding box center [951, 236] width 38 height 51
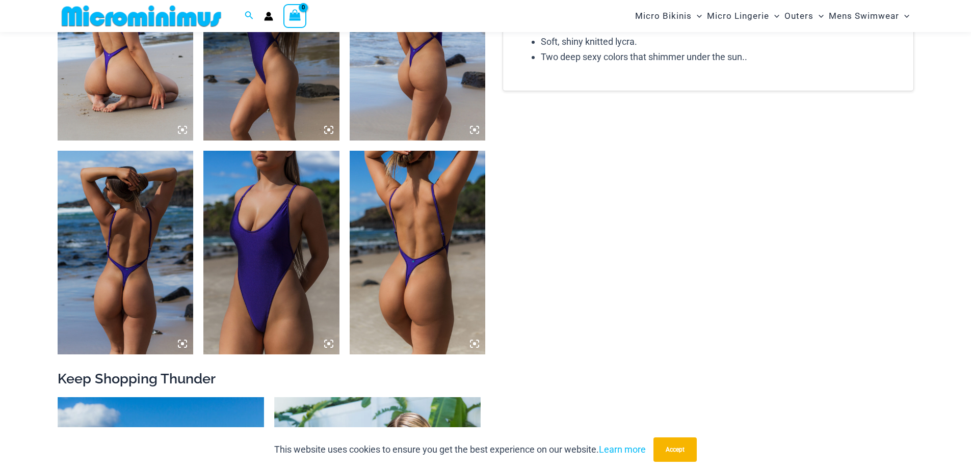
scroll to position [847, 0]
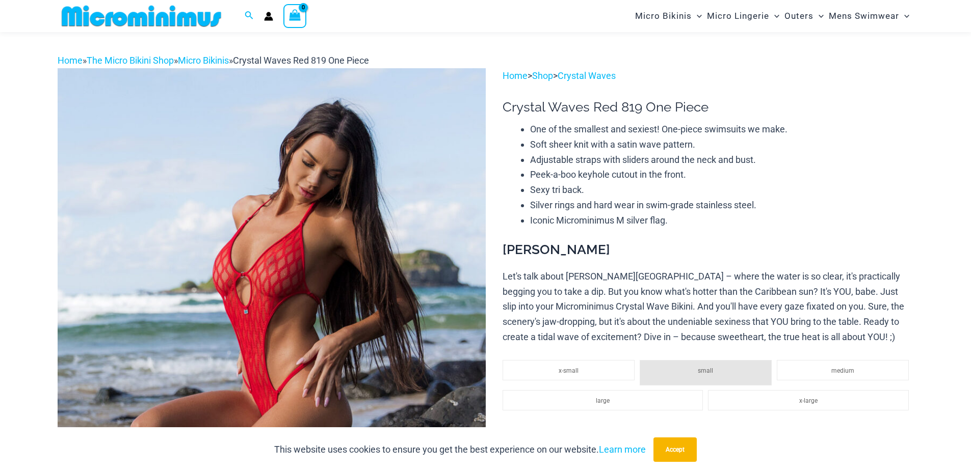
scroll to position [176, 0]
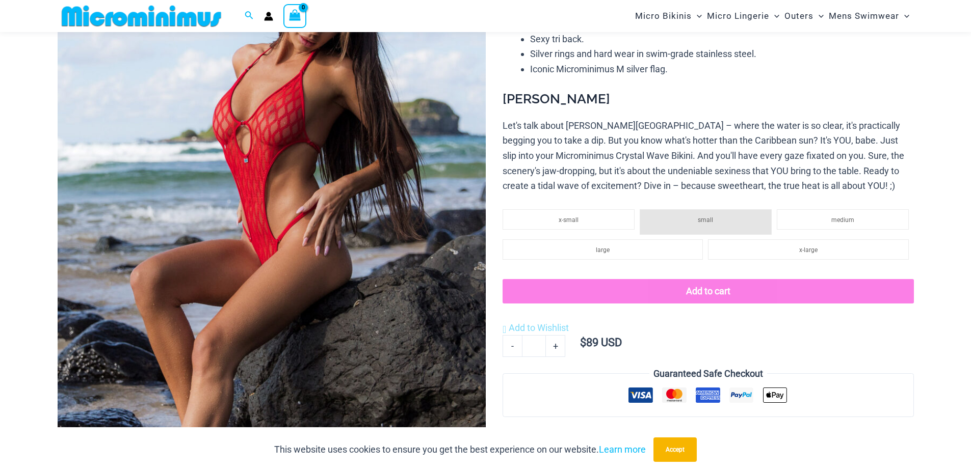
click at [333, 171] on img at bounding box center [272, 238] width 428 height 642
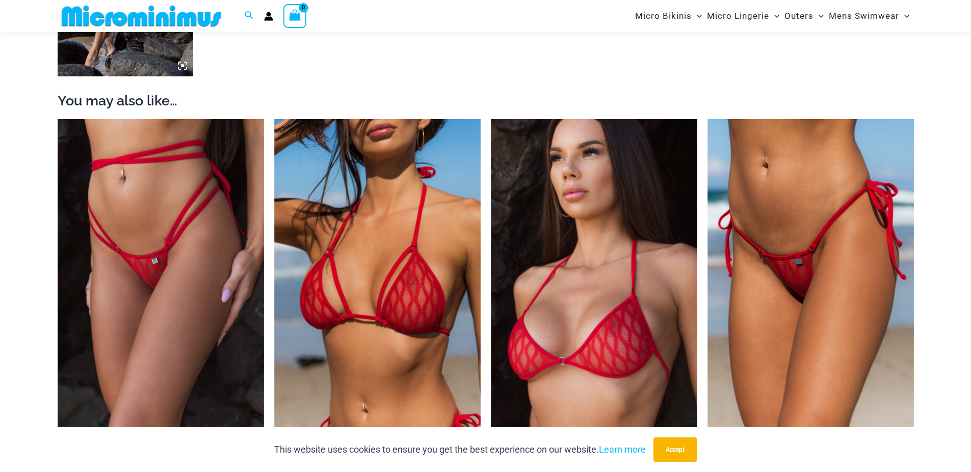
scroll to position [1215, 0]
